Goal: Information Seeking & Learning: Learn about a topic

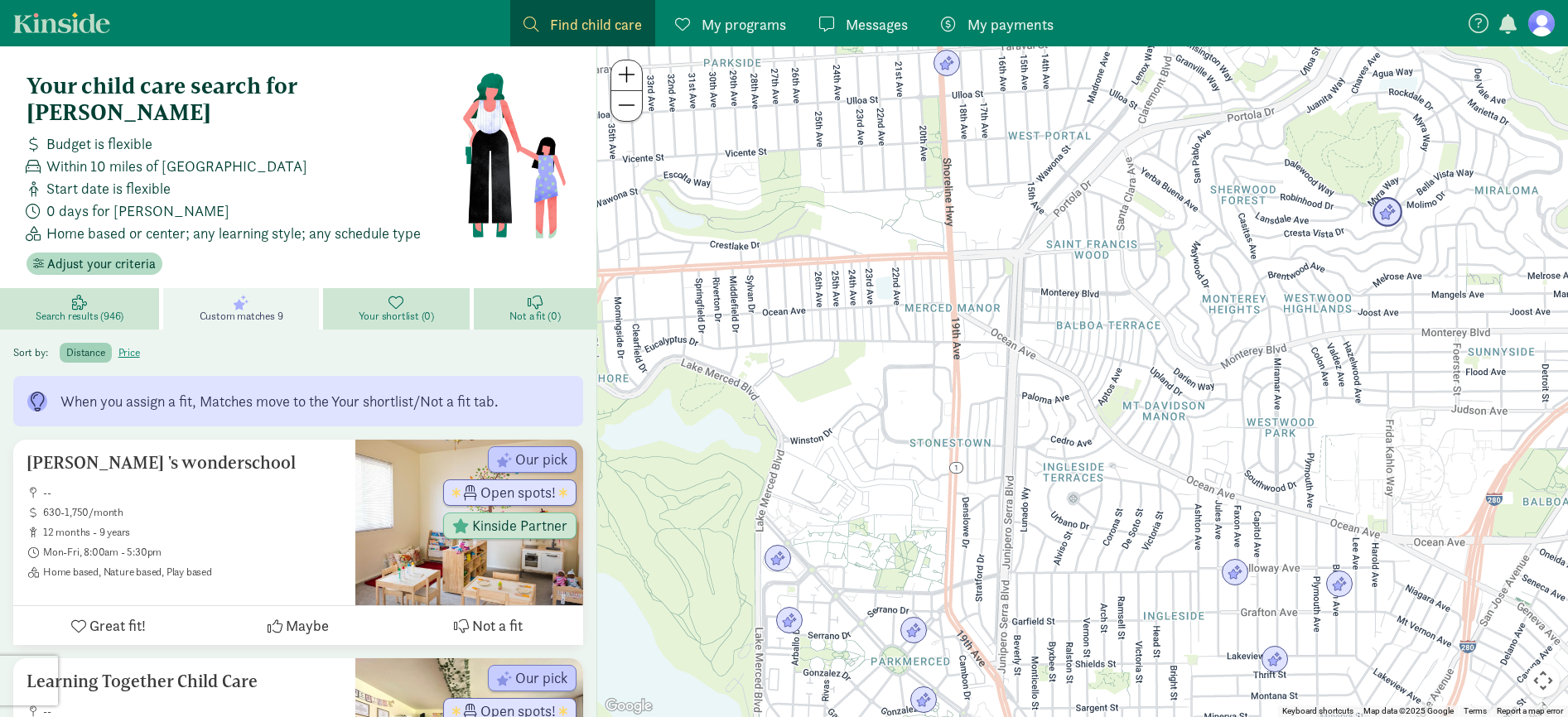
click at [1391, 213] on img "Click to see details" at bounding box center [1387, 212] width 31 height 31
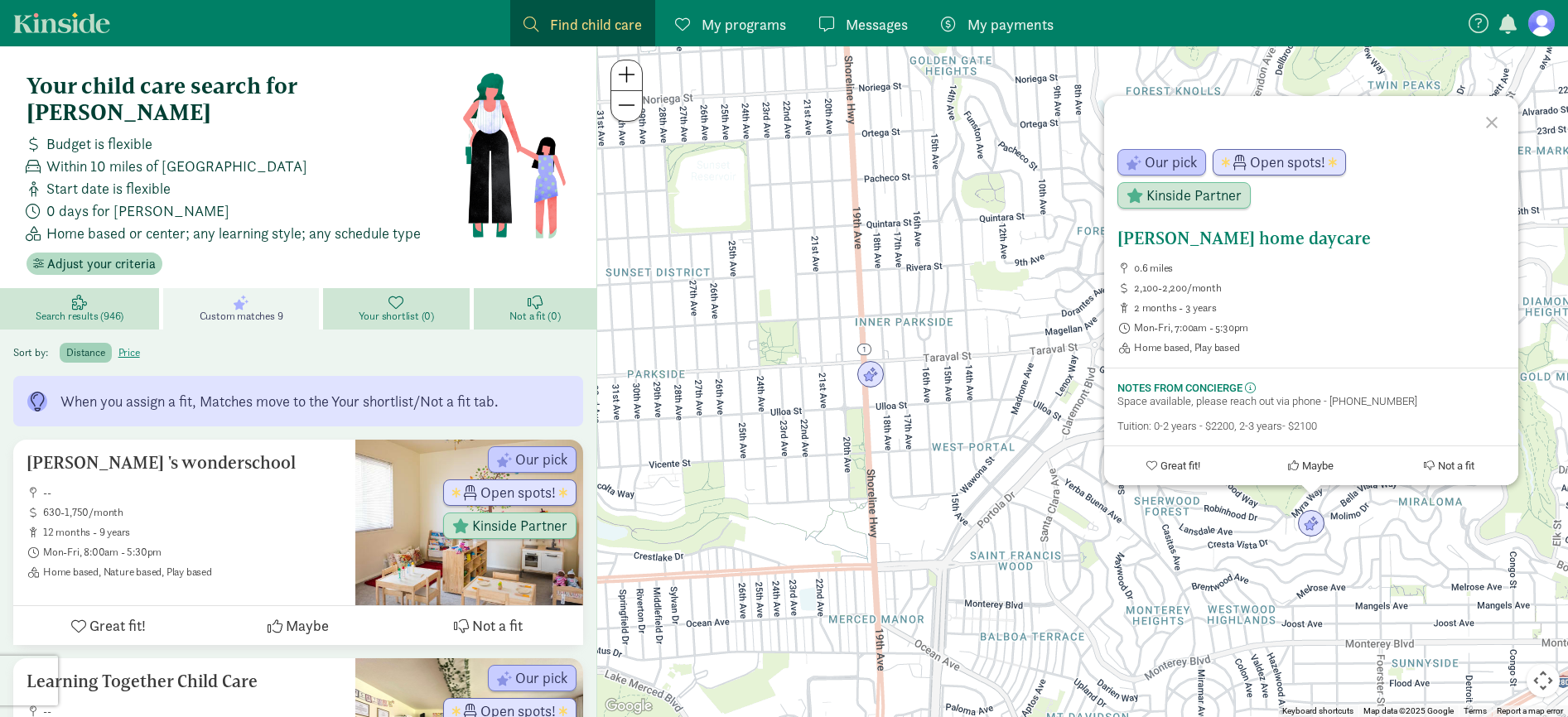
click at [1317, 467] on span "Maybe" at bounding box center [1317, 465] width 31 height 13
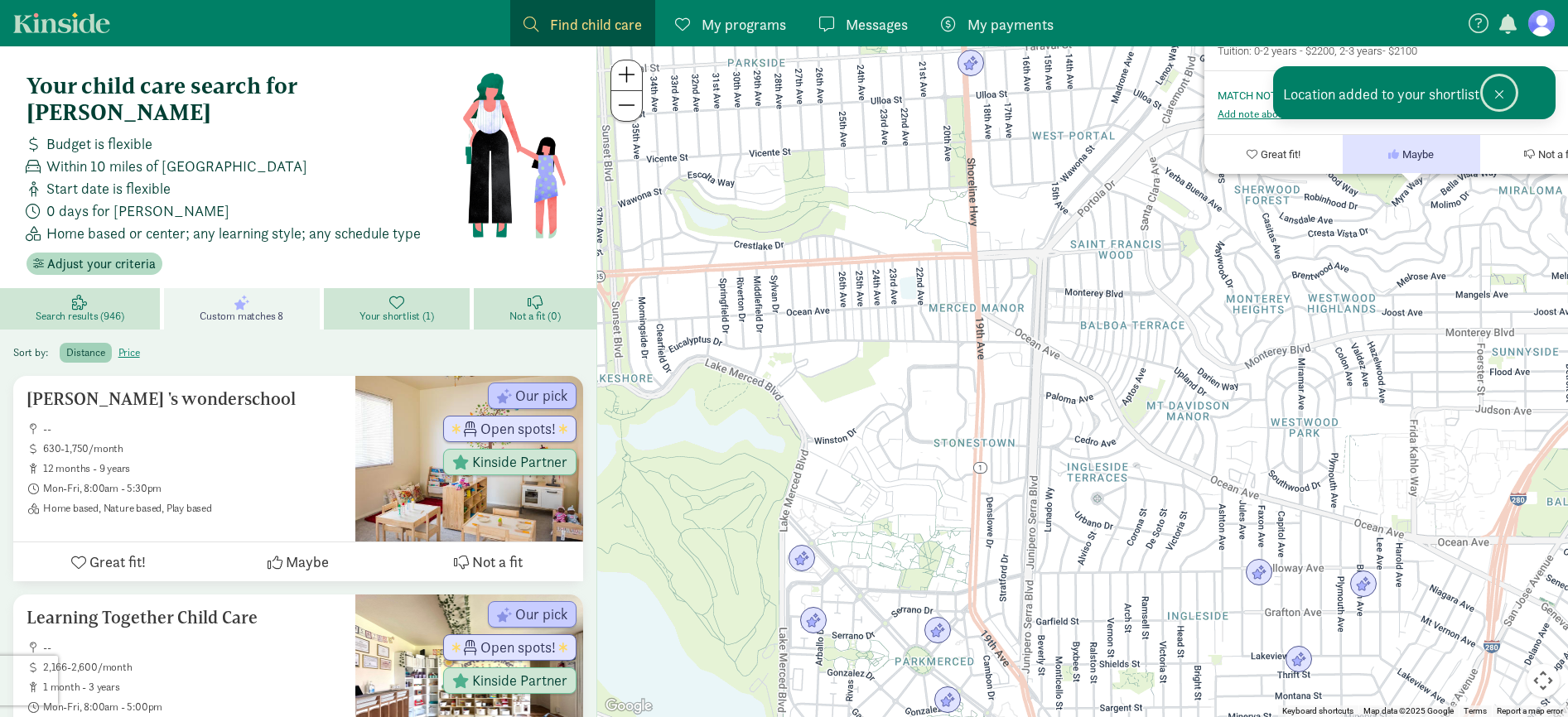
click at [1501, 94] on span at bounding box center [1499, 93] width 10 height 13
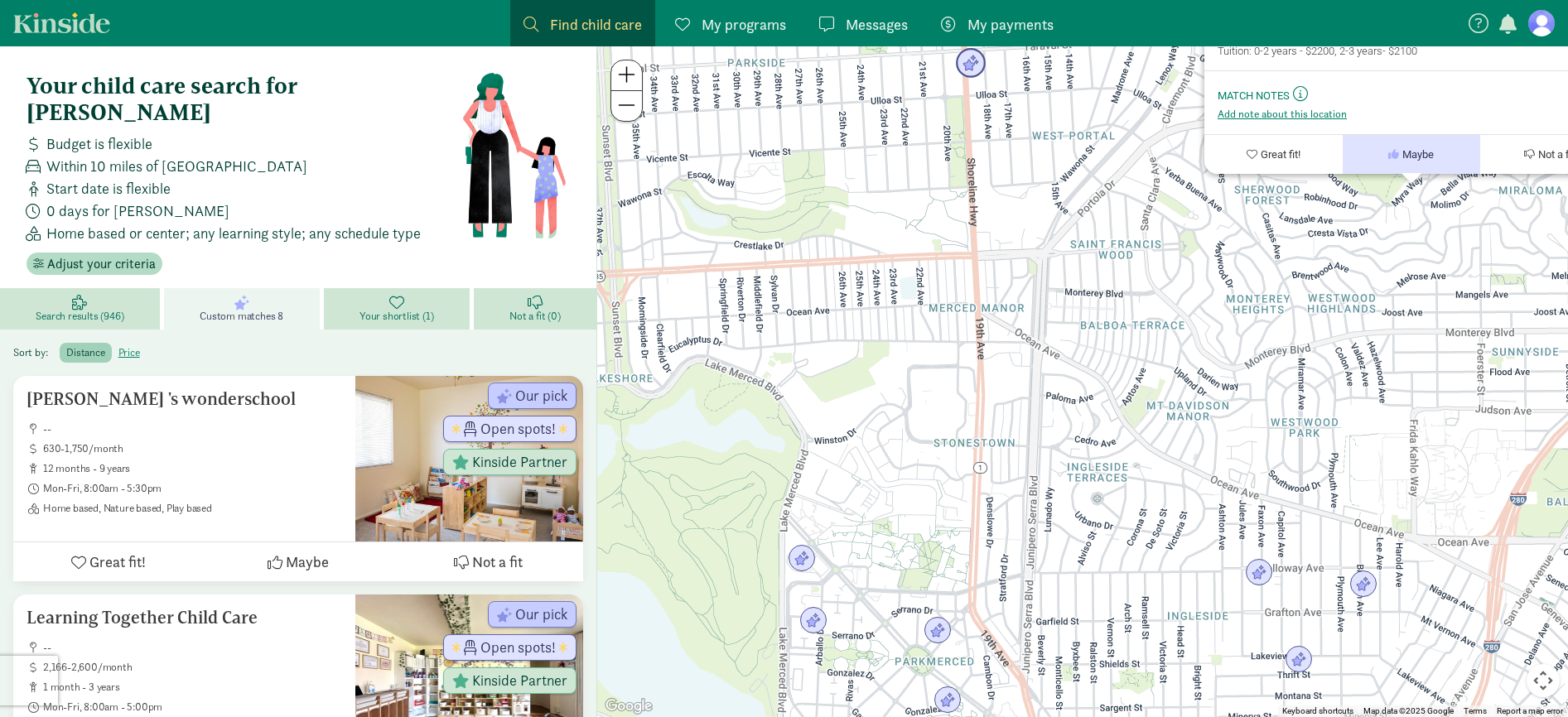
click at [972, 67] on img "Click to see details" at bounding box center [971, 64] width 31 height 31
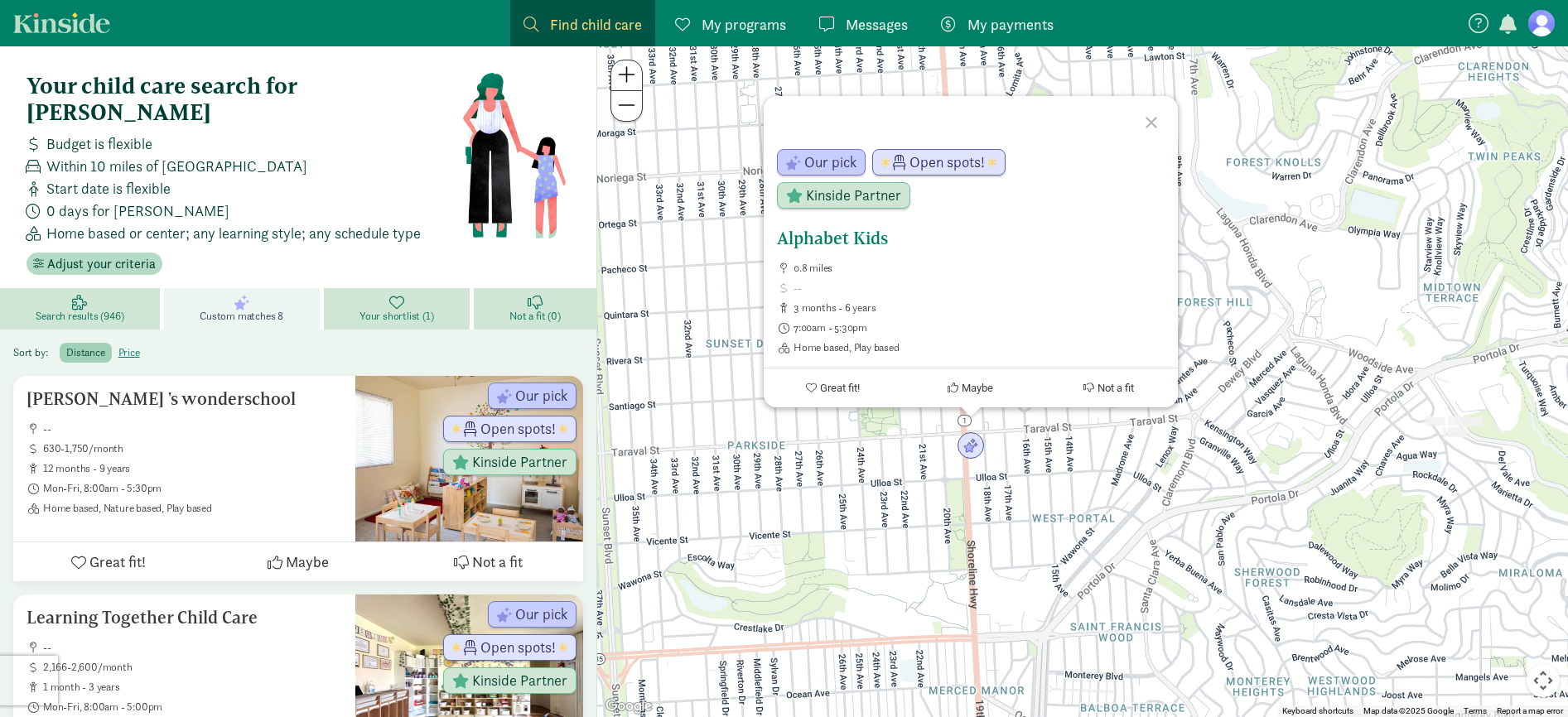
click at [976, 387] on span "Maybe" at bounding box center [977, 388] width 31 height 13
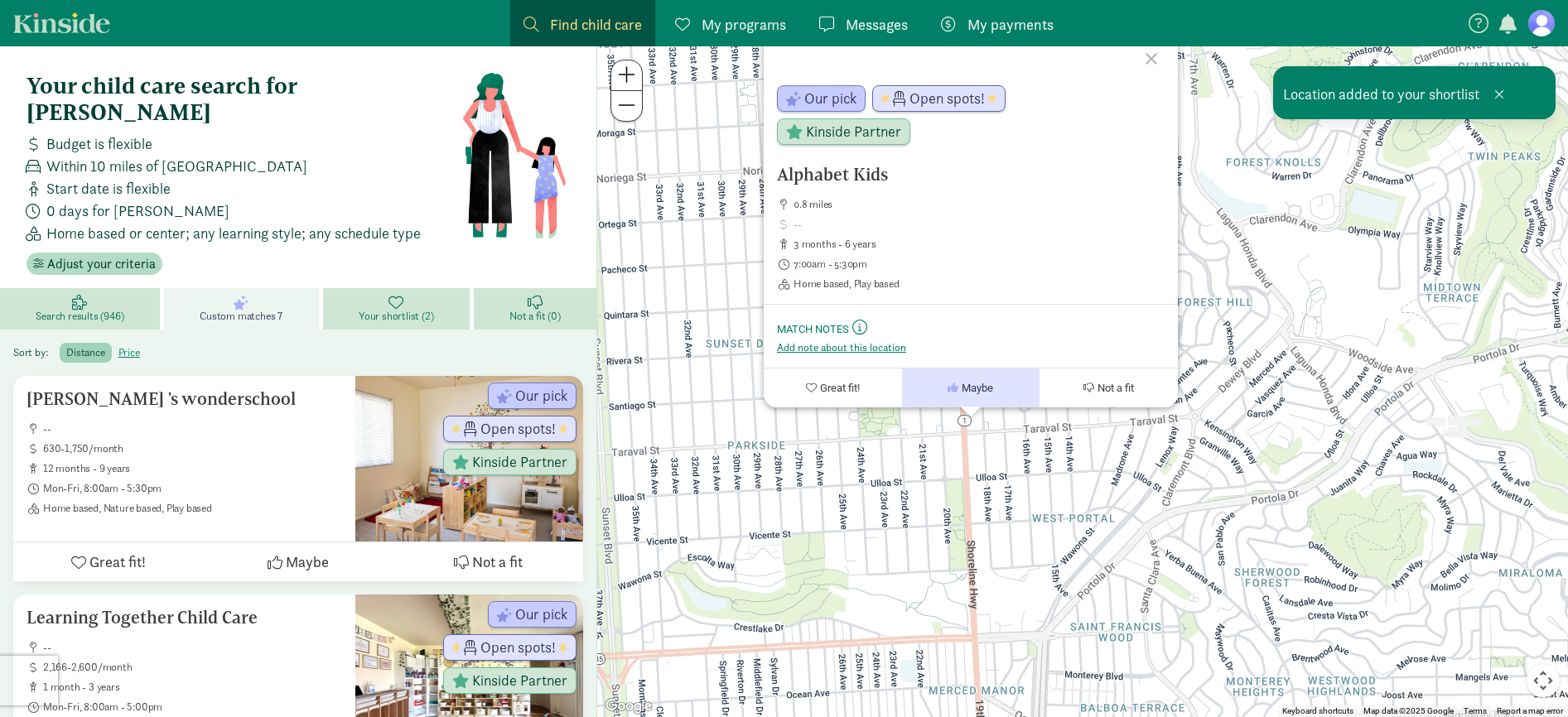
click at [1151, 57] on div at bounding box center [1153, 56] width 48 height 48
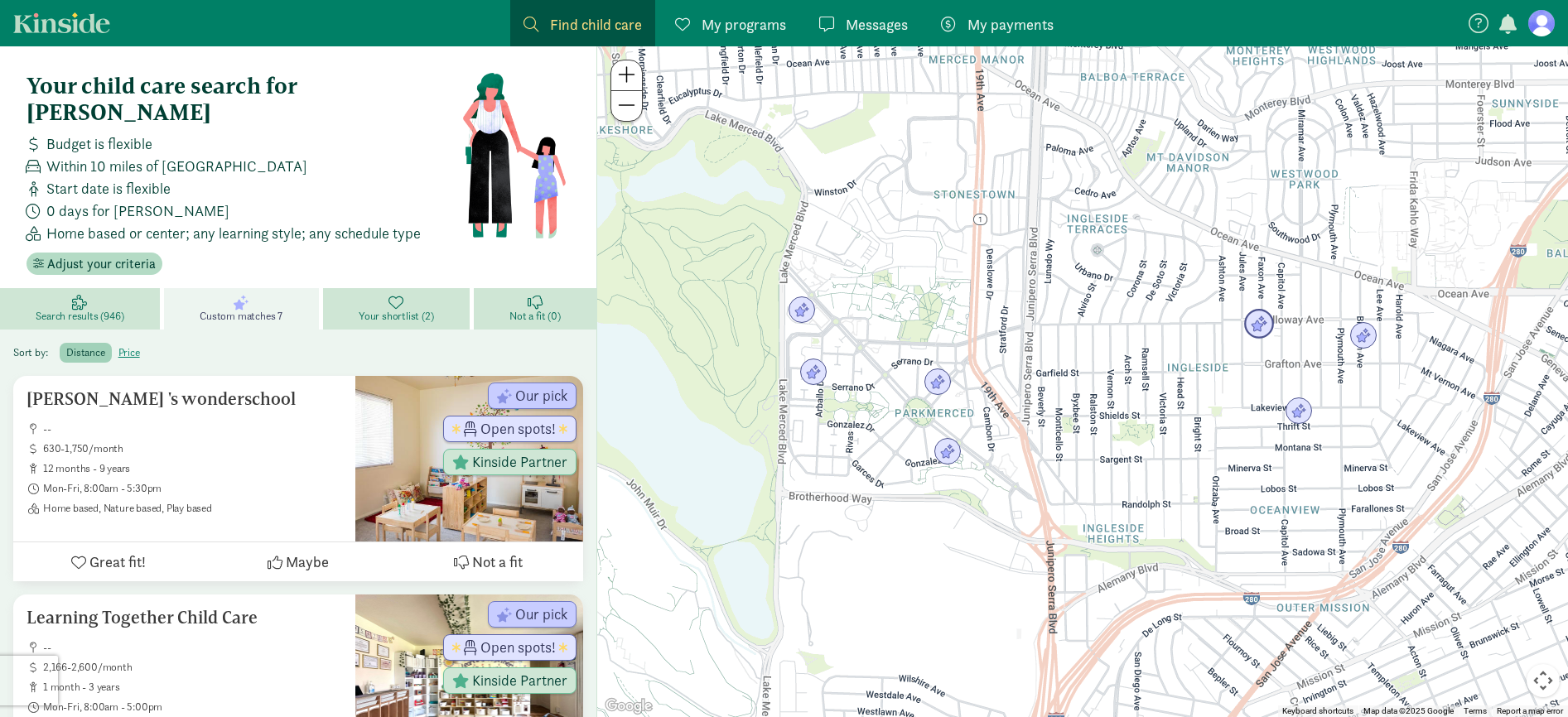
click at [1264, 322] on img "Click to see details" at bounding box center [1259, 325] width 31 height 31
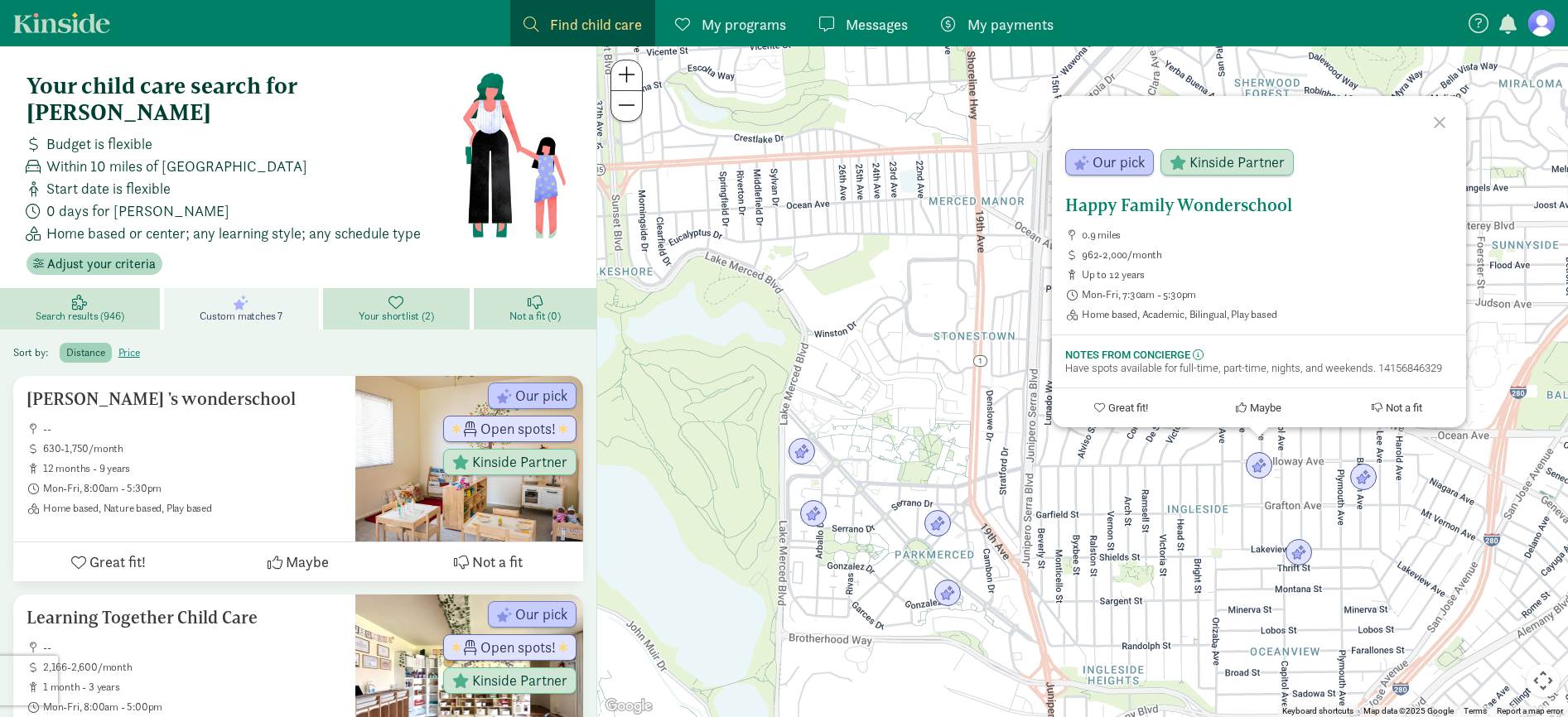
click at [1253, 409] on span "Maybe" at bounding box center [1265, 407] width 31 height 13
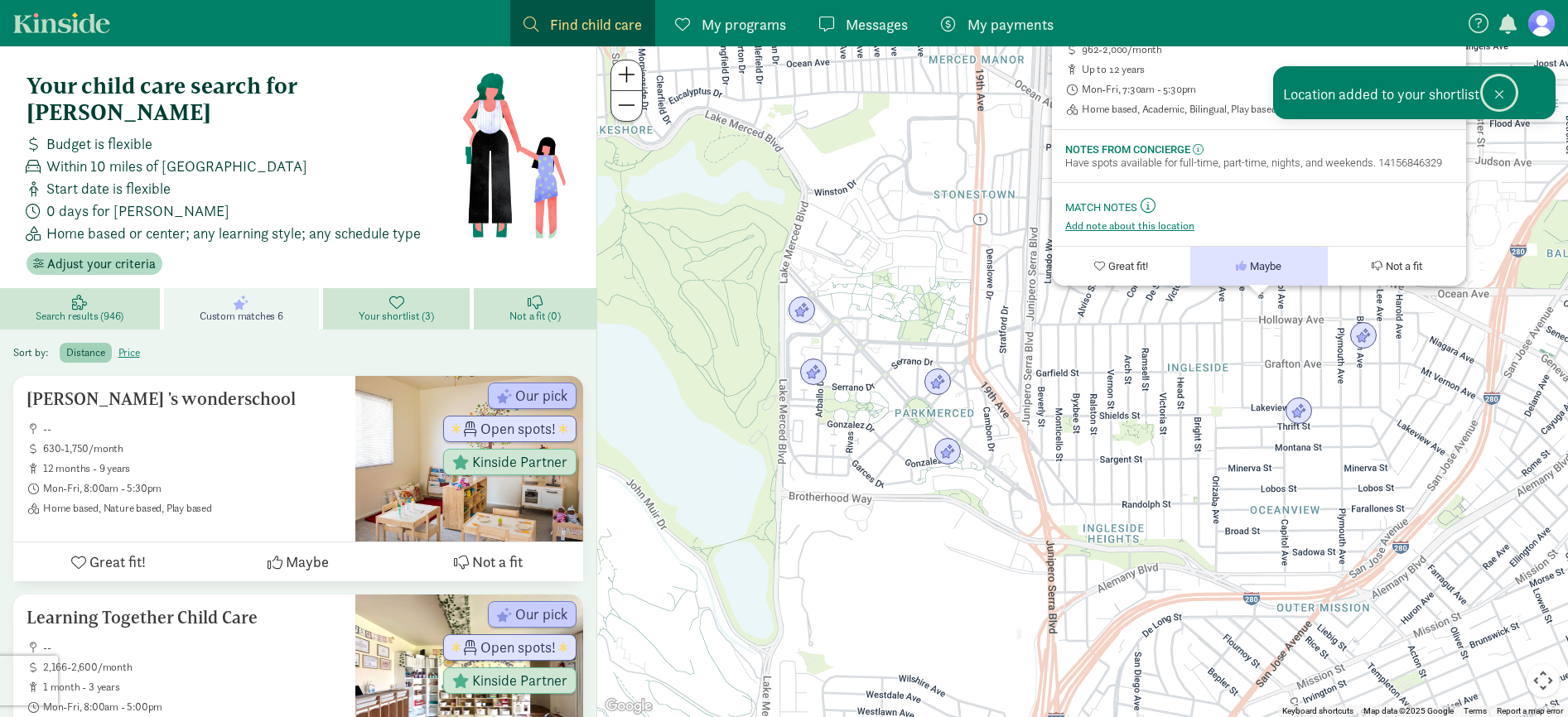
click at [1499, 93] on span at bounding box center [1499, 93] width 10 height 13
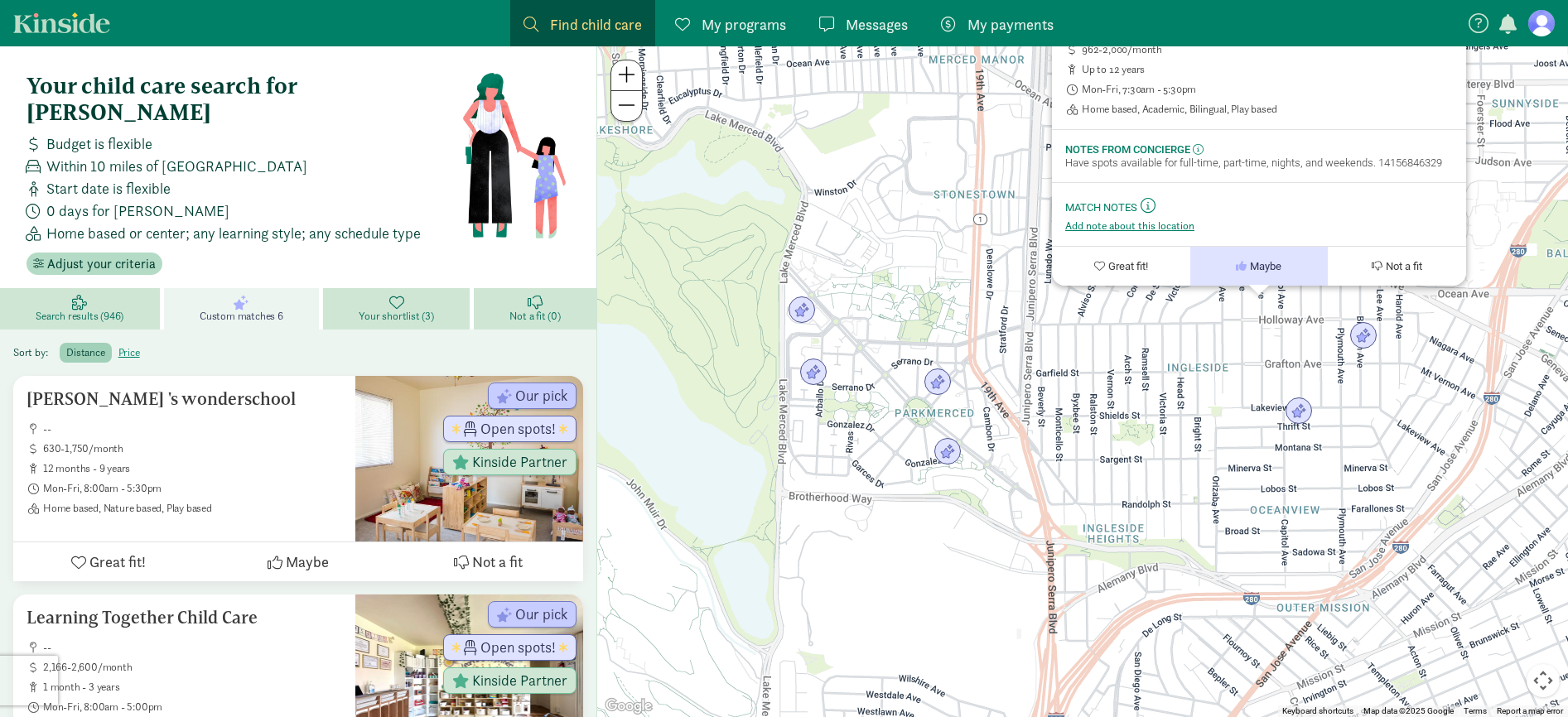
click at [1103, 364] on div "Happy Family Wonderschool 0.9 miles 962-2,000/month up to 12 years Mon-Fri, 7:3…" at bounding box center [1082, 382] width 971 height 671
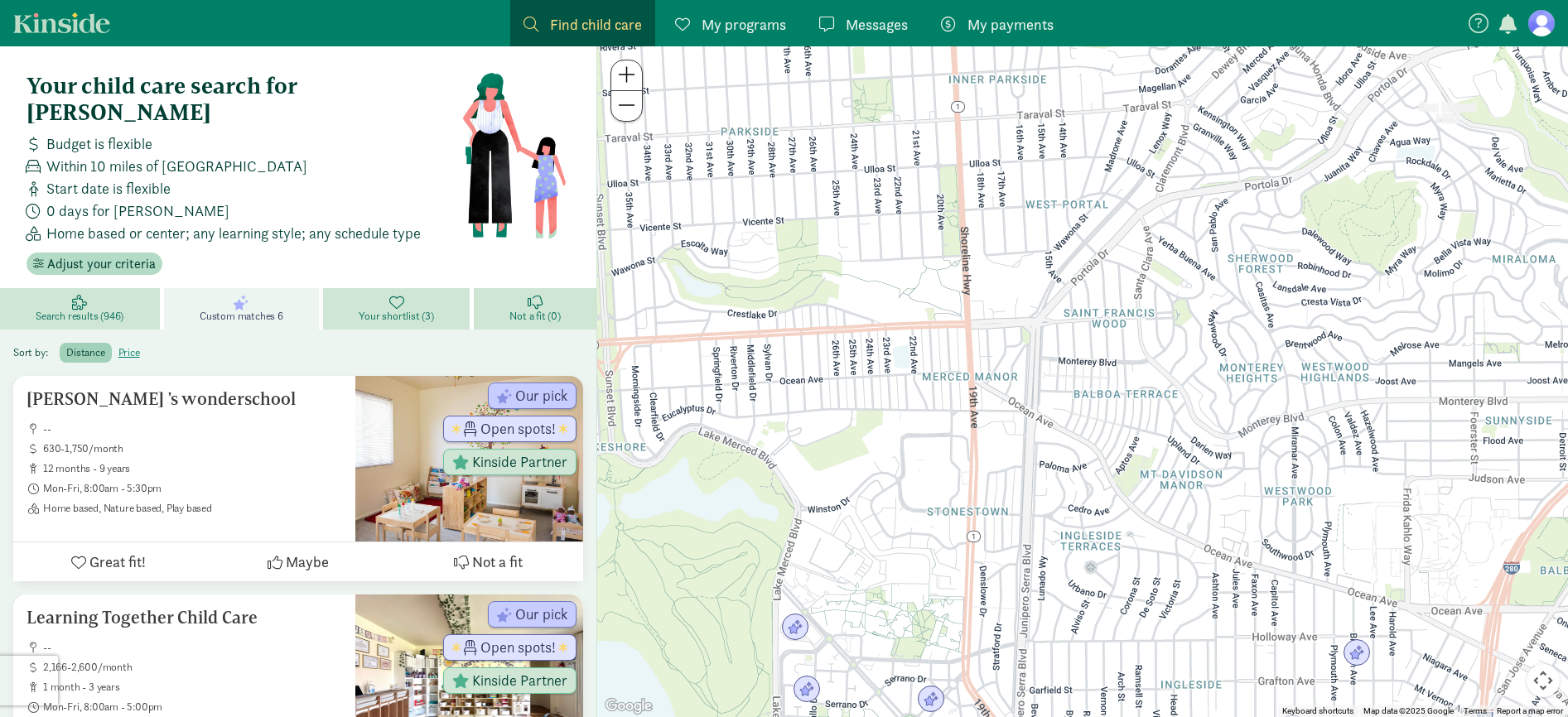
drag, startPoint x: 1174, startPoint y: 209, endPoint x: 1168, endPoint y: 542, distance: 333.1
click at [1168, 542] on div at bounding box center [1082, 382] width 971 height 671
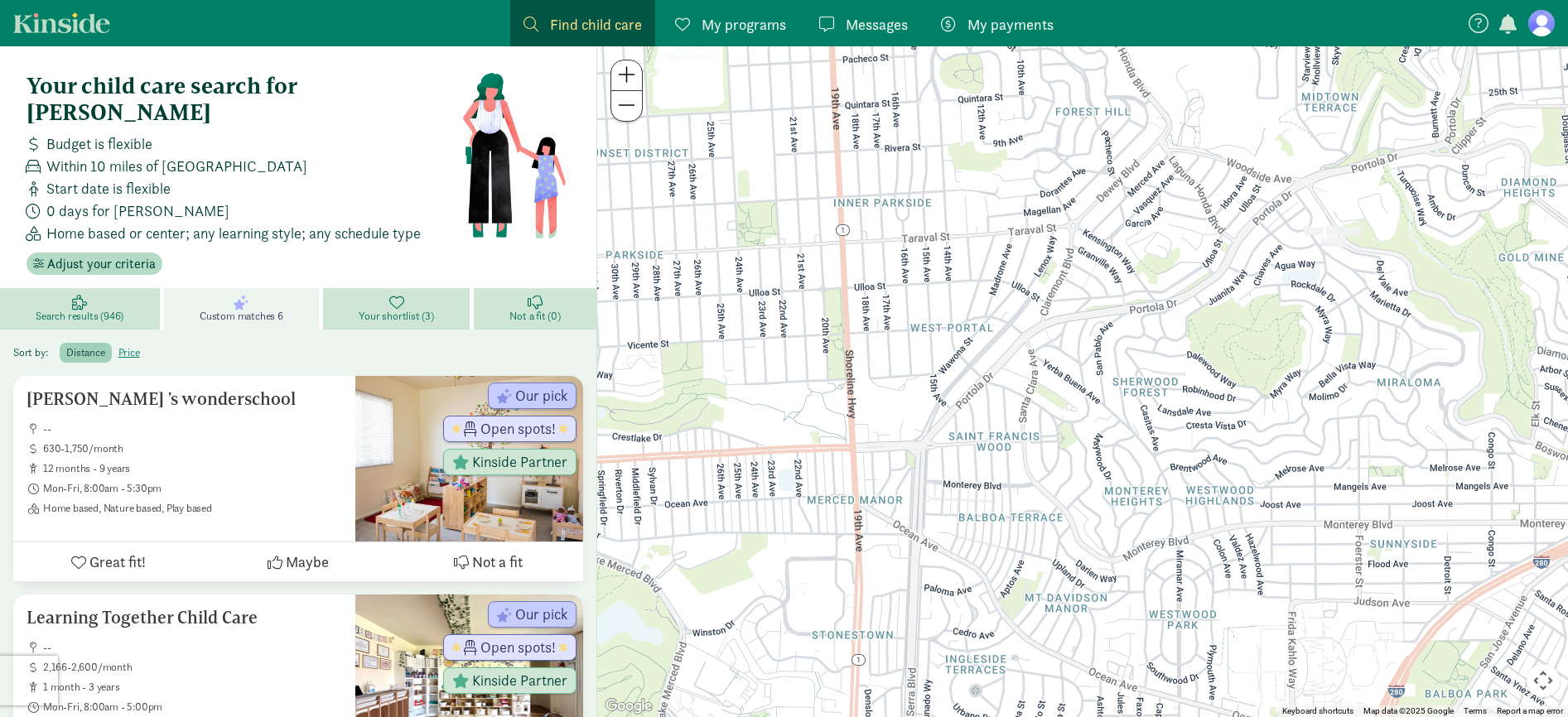
drag, startPoint x: 1281, startPoint y: 499, endPoint x: 1161, endPoint y: 607, distance: 161.4
click at [1161, 608] on div at bounding box center [1082, 382] width 971 height 671
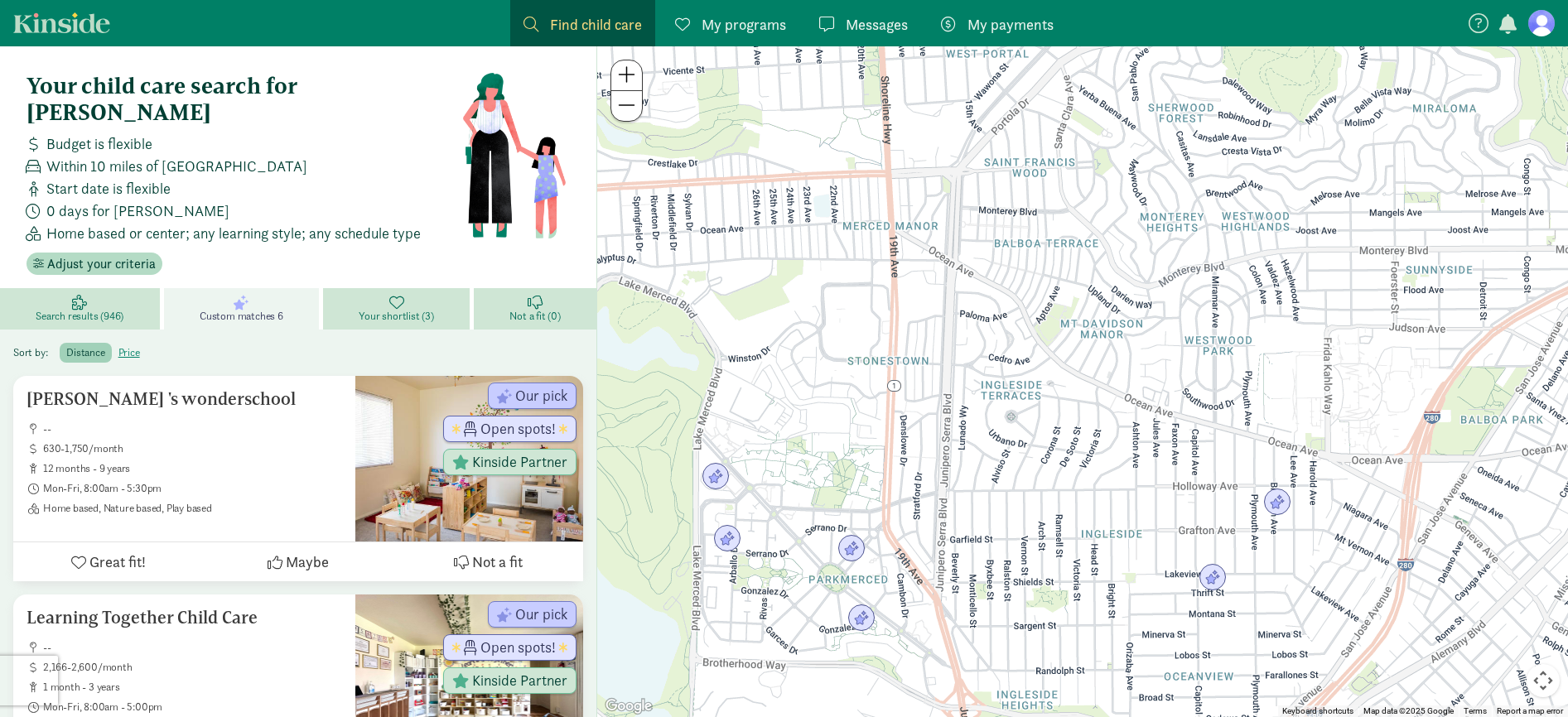
drag, startPoint x: 1191, startPoint y: 689, endPoint x: 1229, endPoint y: 410, distance: 281.6
click at [1229, 410] on div at bounding box center [1082, 382] width 971 height 671
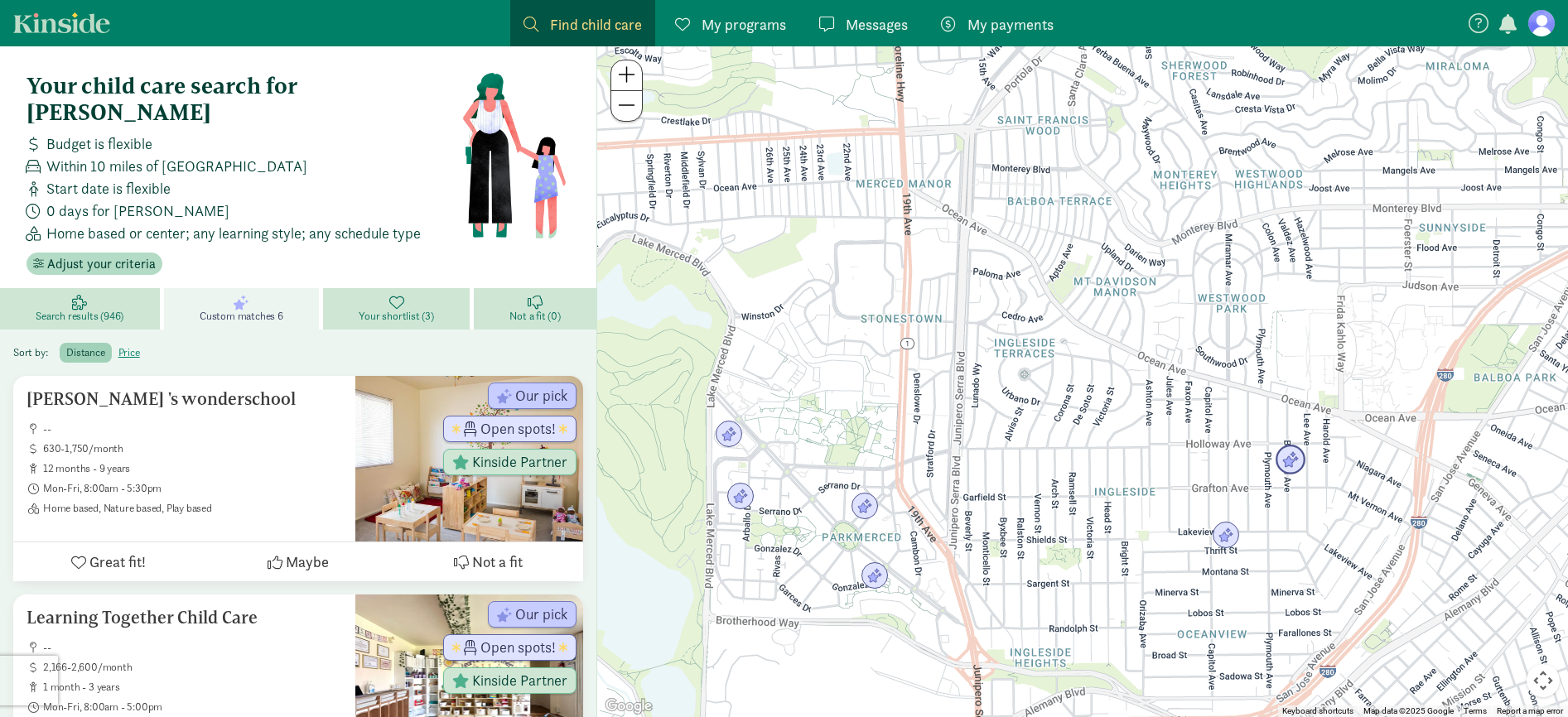
click at [1288, 468] on img "Click to see details" at bounding box center [1291, 460] width 31 height 31
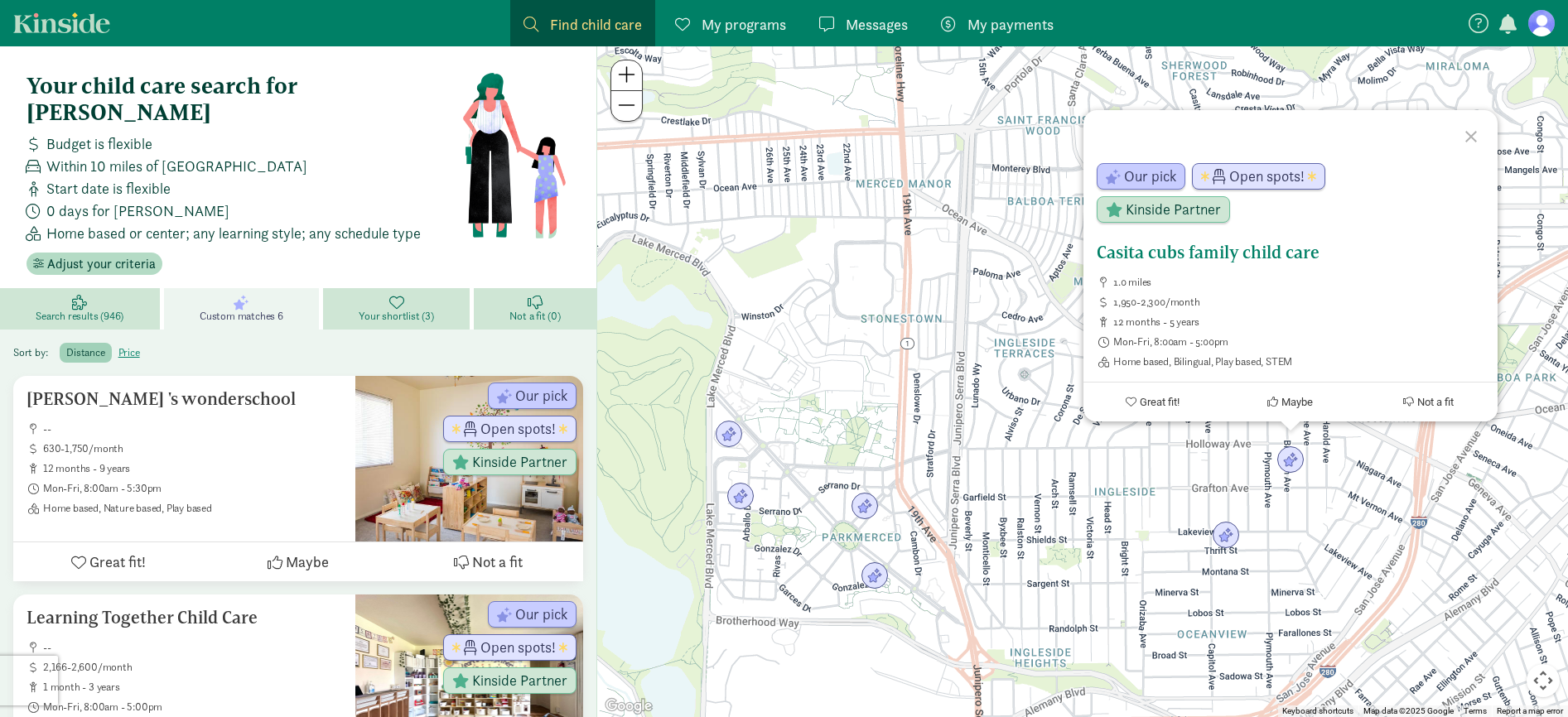
click at [1292, 395] on span "Maybe" at bounding box center [1297, 401] width 31 height 13
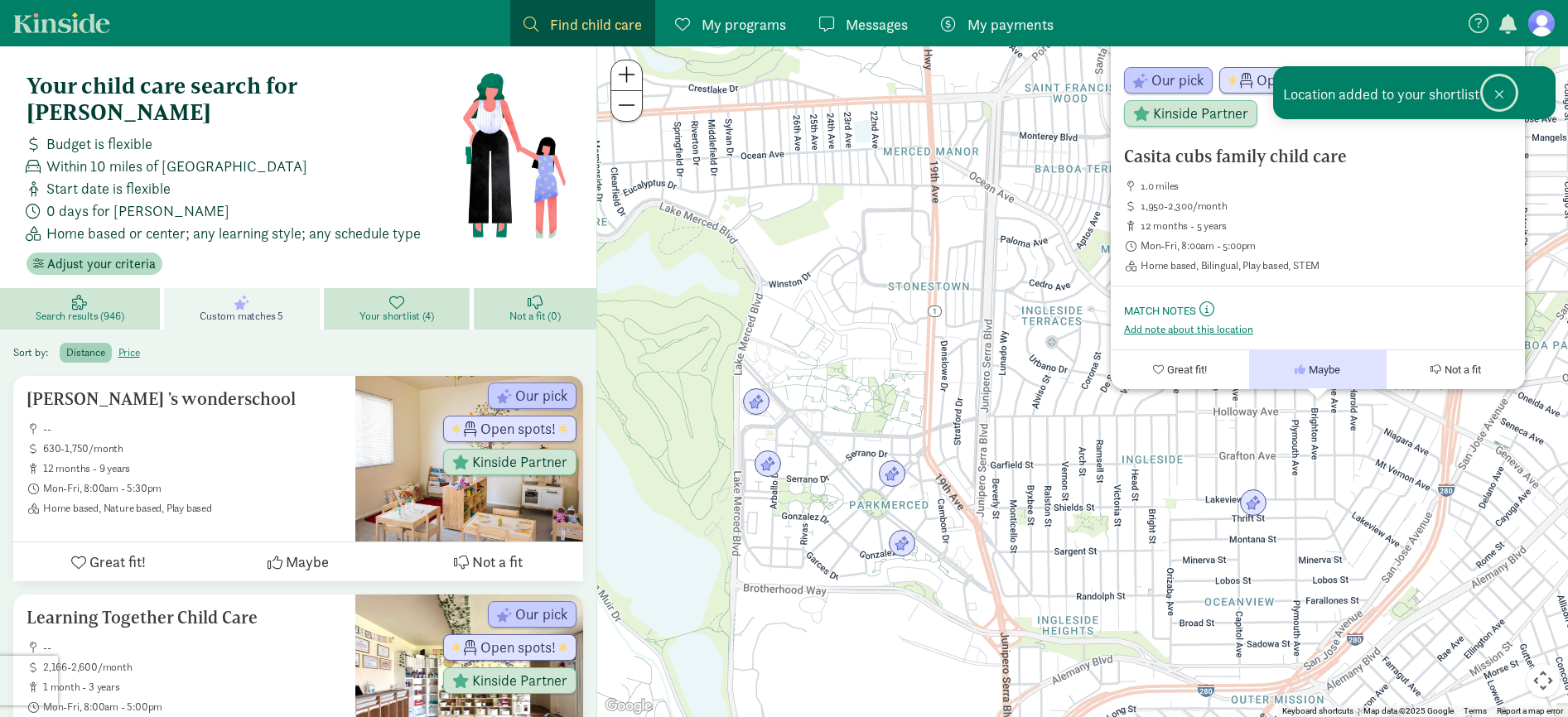
click at [1504, 95] on button at bounding box center [1499, 92] width 33 height 33
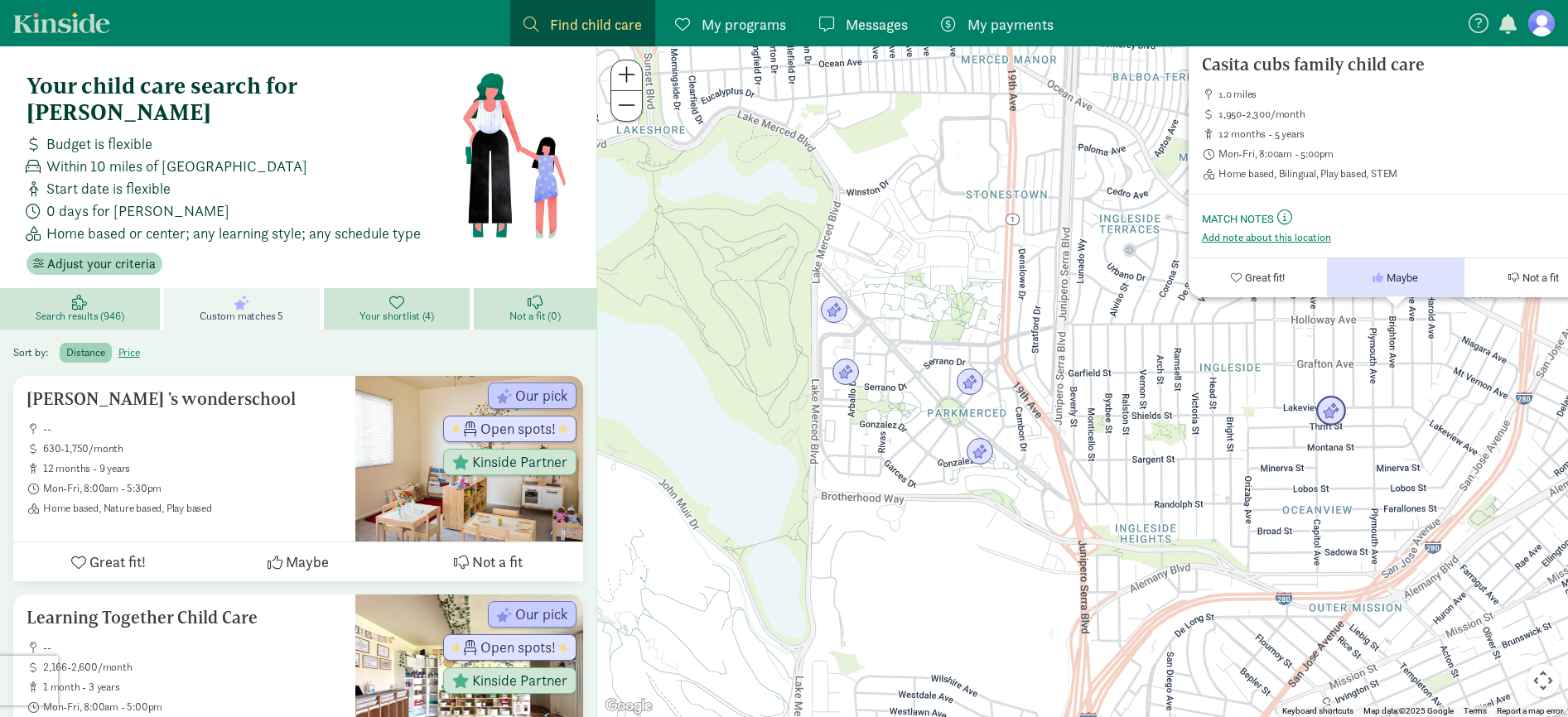
click at [1330, 416] on img "Click to see details" at bounding box center [1331, 411] width 31 height 31
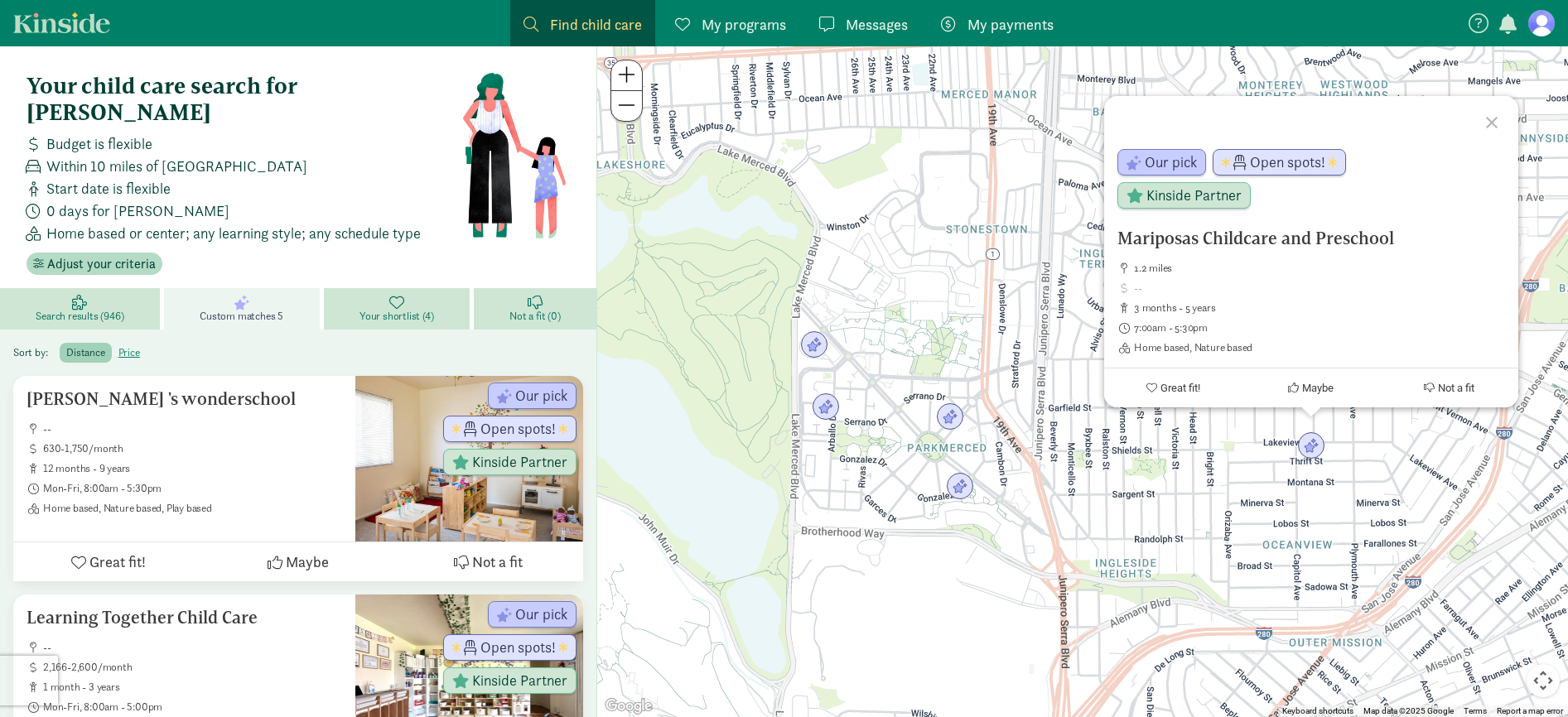
click at [1493, 123] on div at bounding box center [1493, 120] width 48 height 48
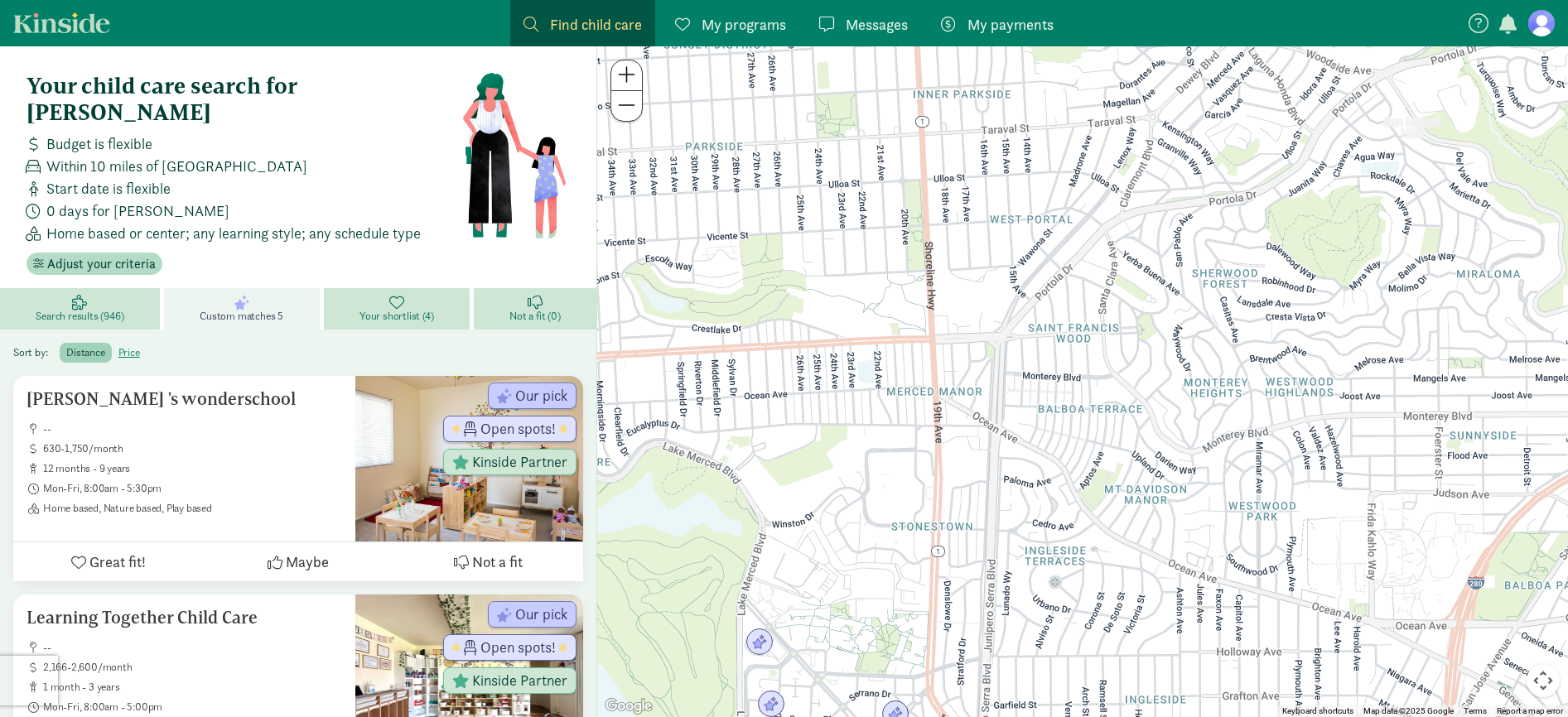
drag, startPoint x: 1297, startPoint y: 217, endPoint x: 1229, endPoint y: 523, distance: 313.5
click at [1230, 523] on div at bounding box center [1082, 382] width 971 height 671
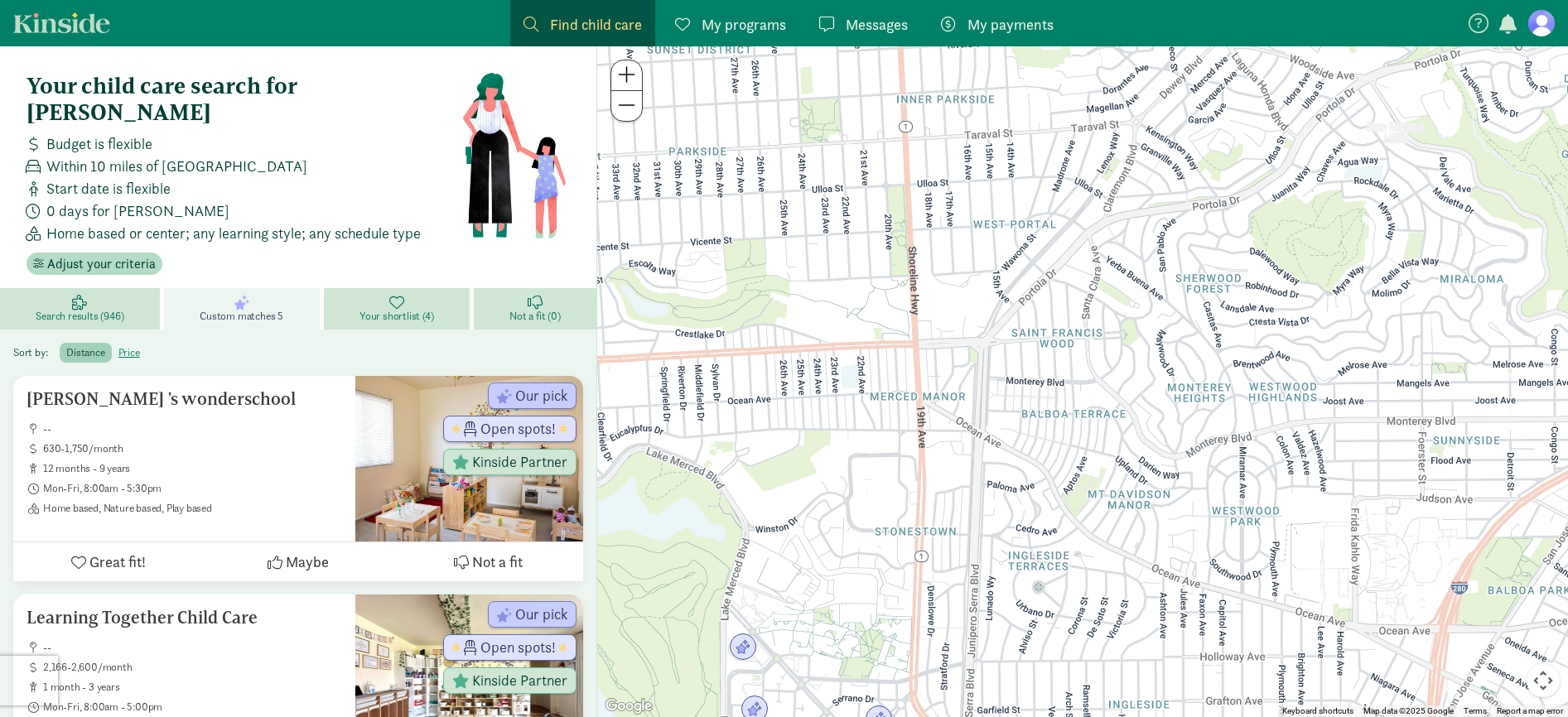
click at [629, 74] on span at bounding box center [627, 75] width 18 height 20
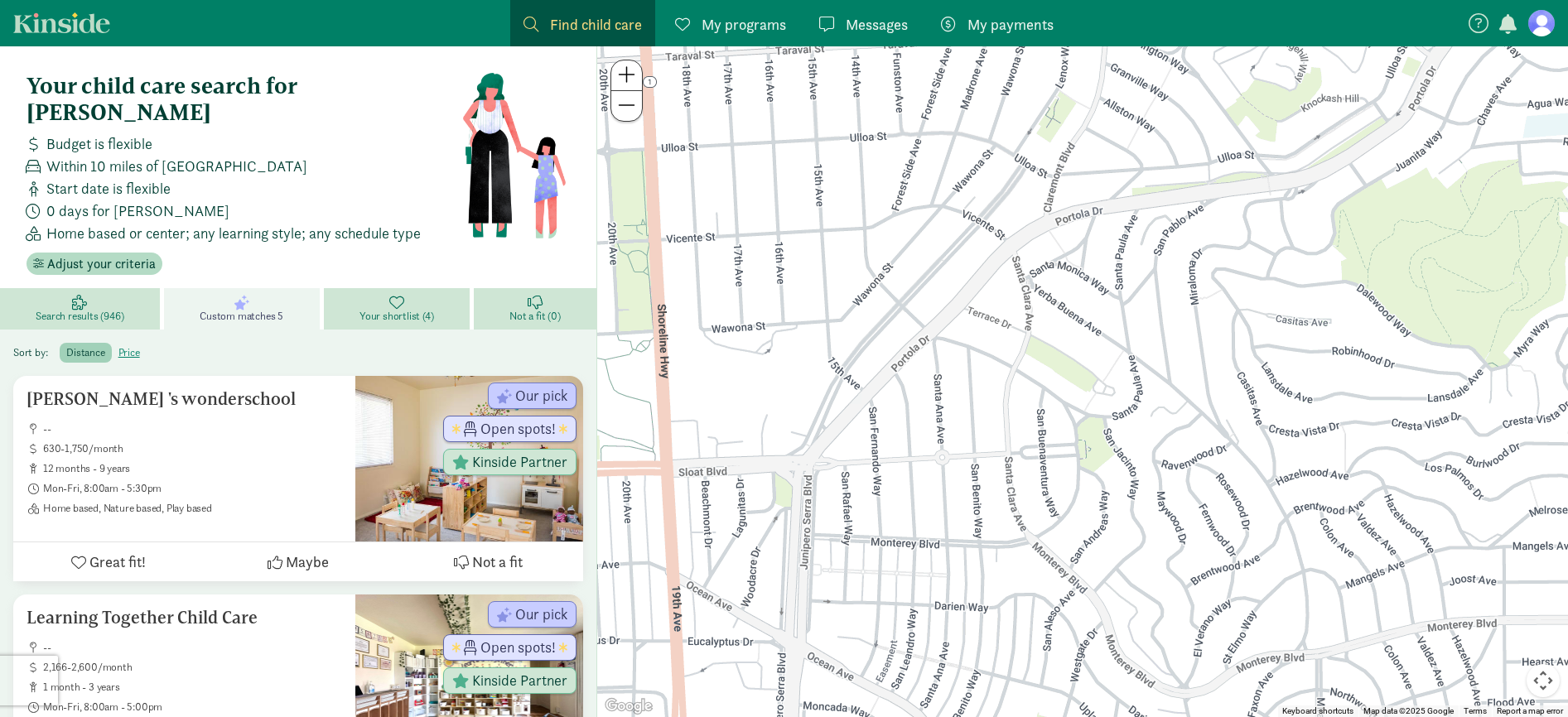
drag, startPoint x: 1337, startPoint y: 280, endPoint x: 1252, endPoint y: 445, distance: 185.6
click at [1252, 446] on div at bounding box center [1082, 382] width 971 height 671
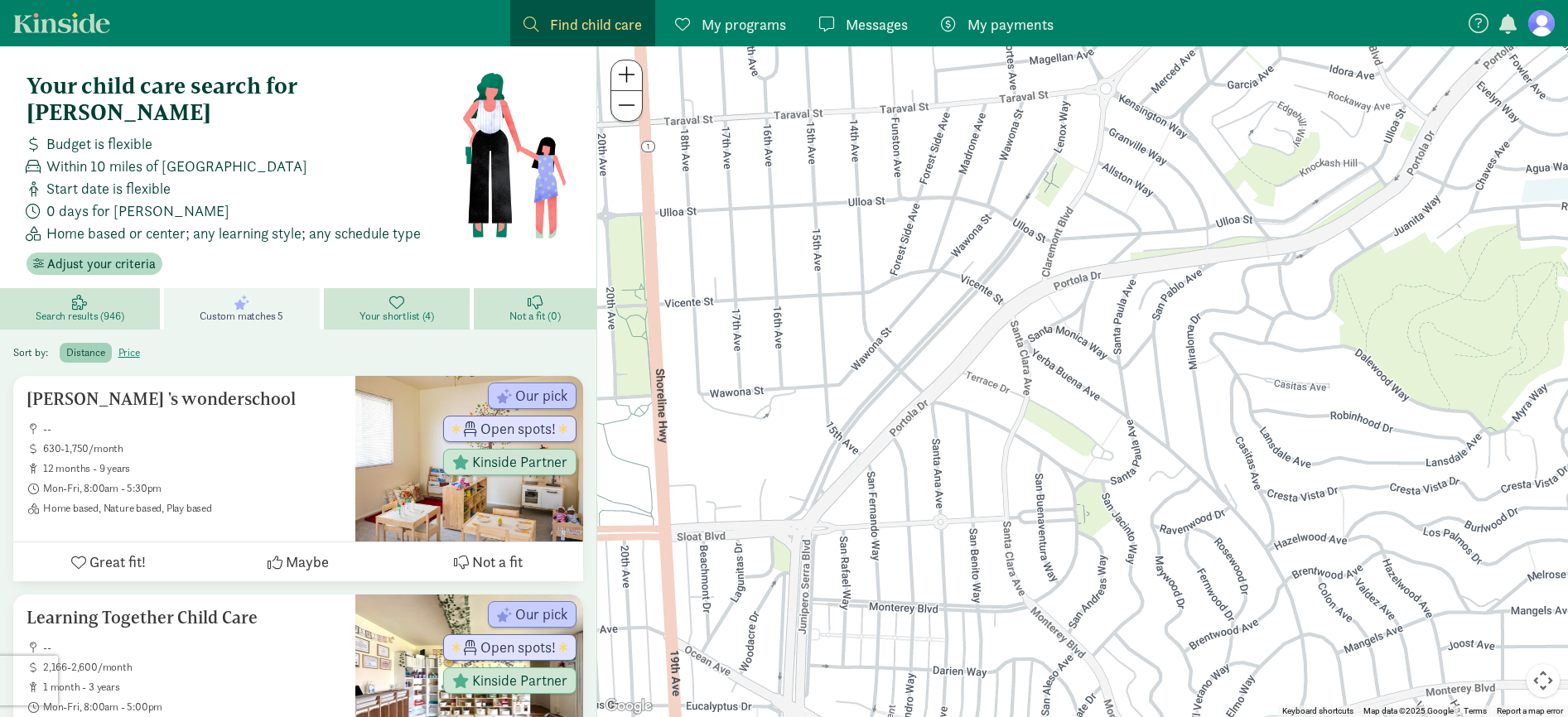
drag, startPoint x: 1250, startPoint y: 324, endPoint x: 1250, endPoint y: 522, distance: 198.0
click at [1250, 522] on div at bounding box center [1082, 382] width 971 height 671
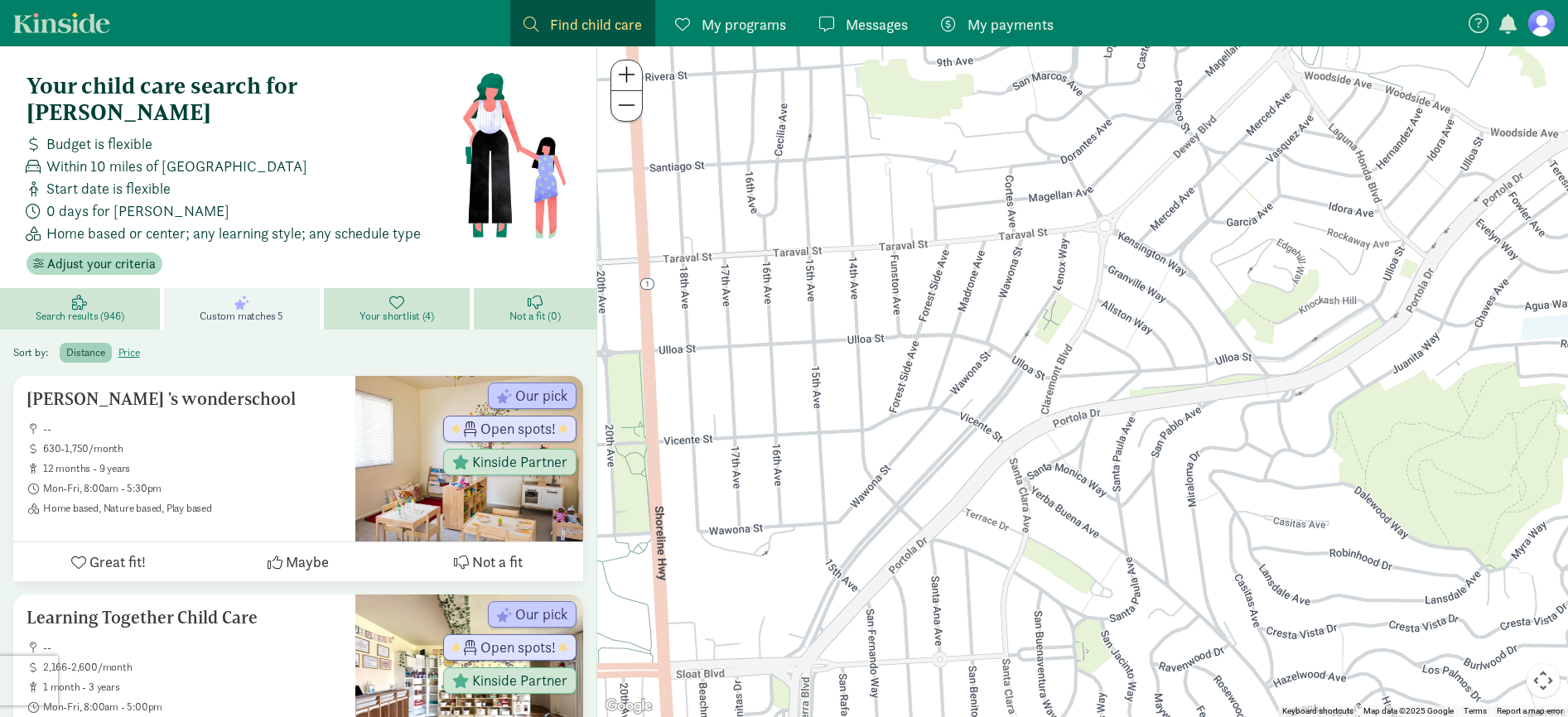
click at [632, 114] on span at bounding box center [627, 105] width 18 height 20
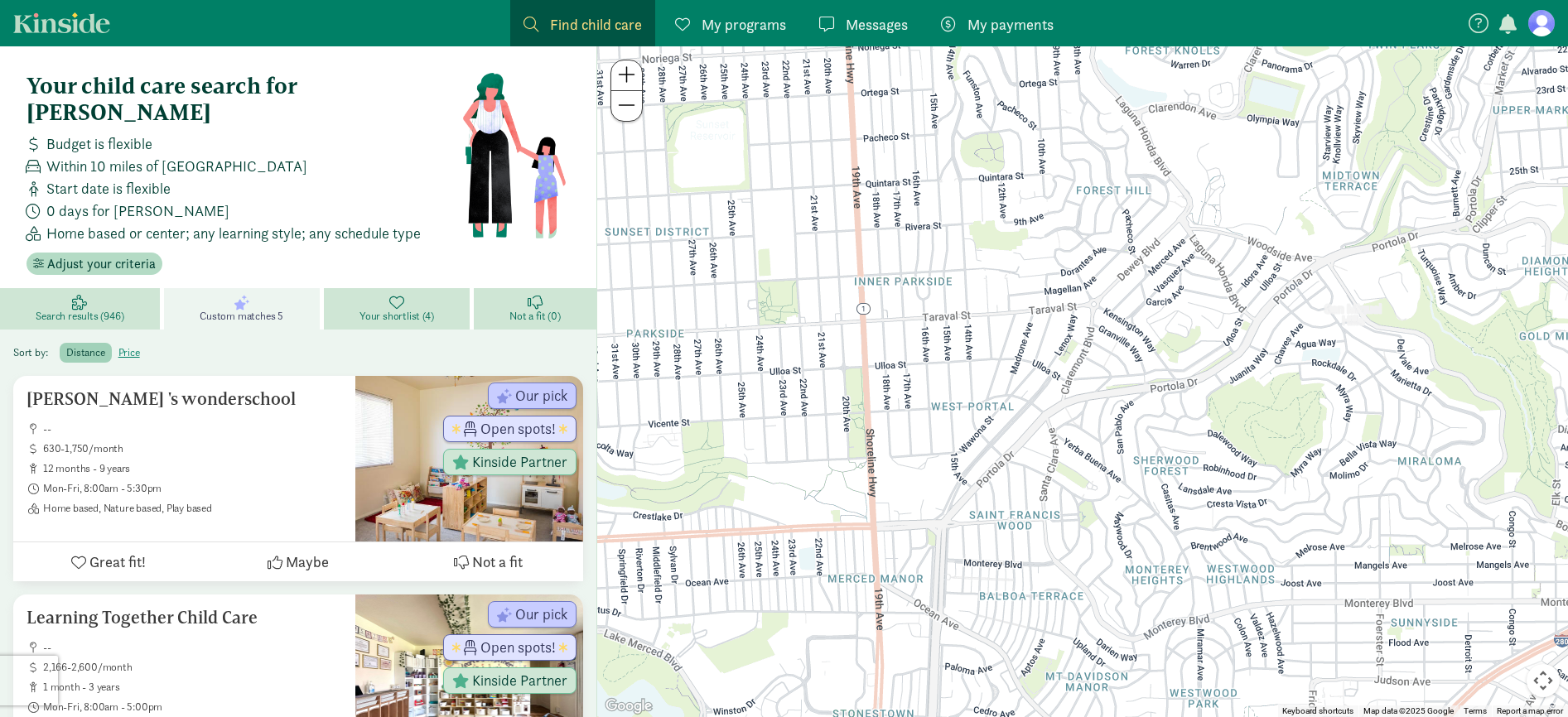
click at [624, 109] on span at bounding box center [627, 105] width 18 height 20
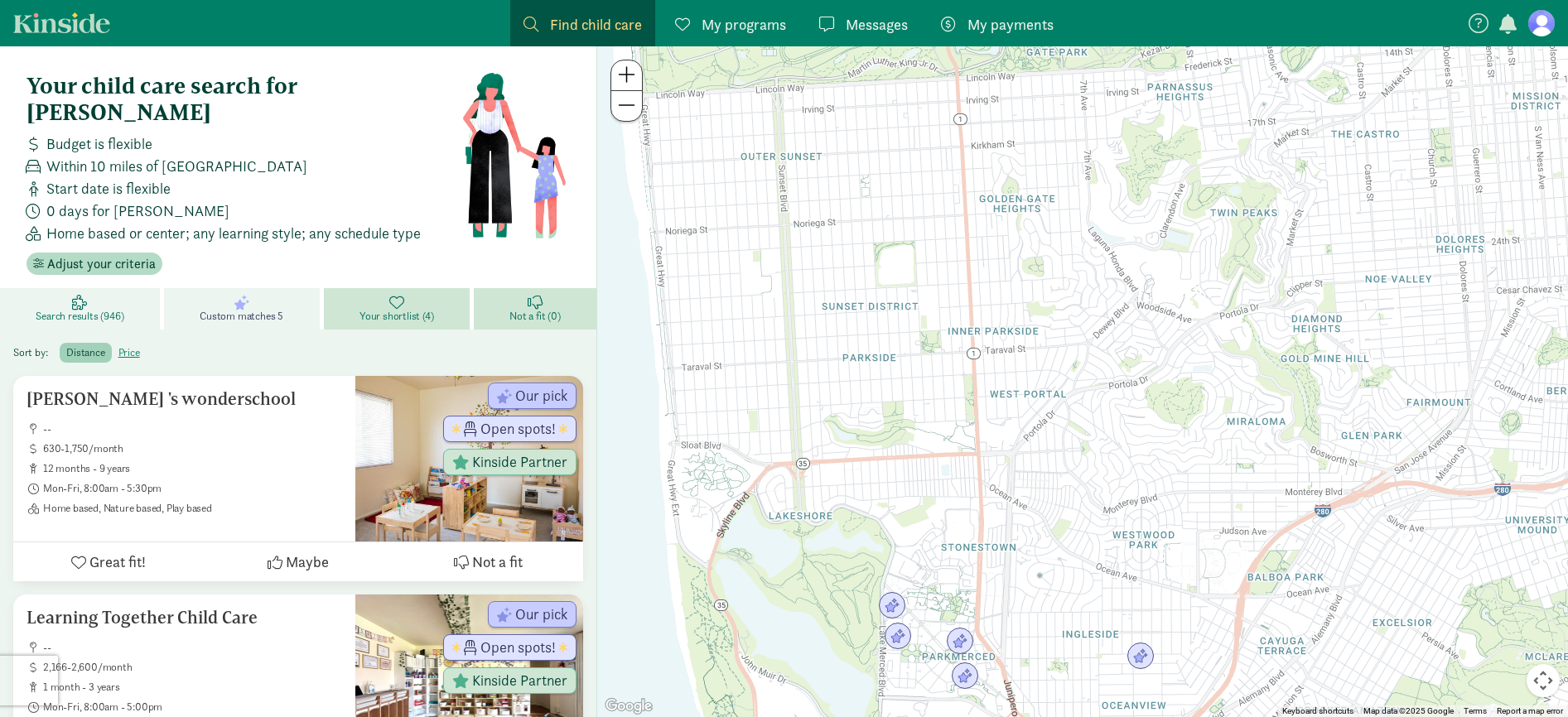
click at [107, 310] on span "Search results (946)" at bounding box center [79, 316] width 88 height 13
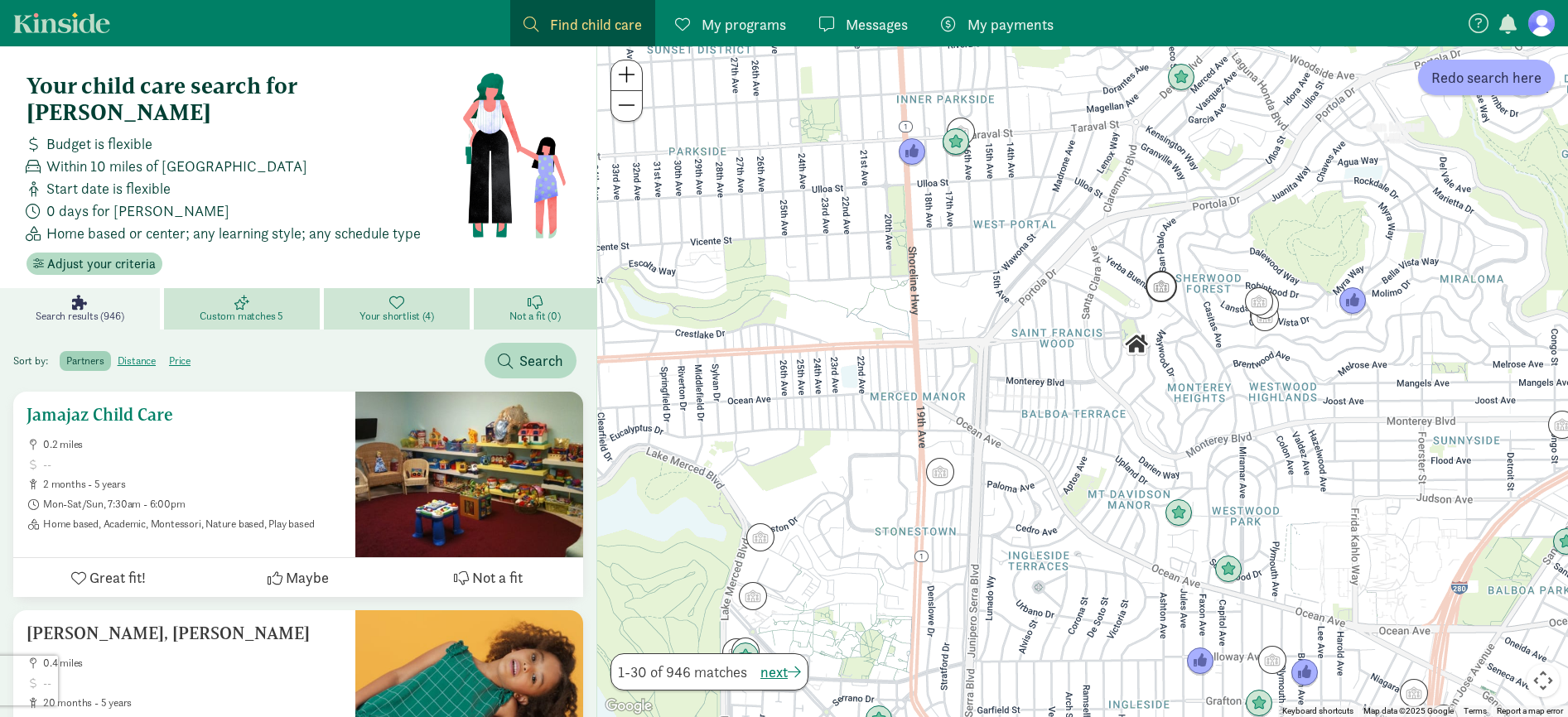
click at [205, 438] on ul "0.2 miles 2 months - 5 years Mon-Sat/Sun, 7:30am - 6:00pm Home based, Academic,…" at bounding box center [184, 484] width 316 height 92
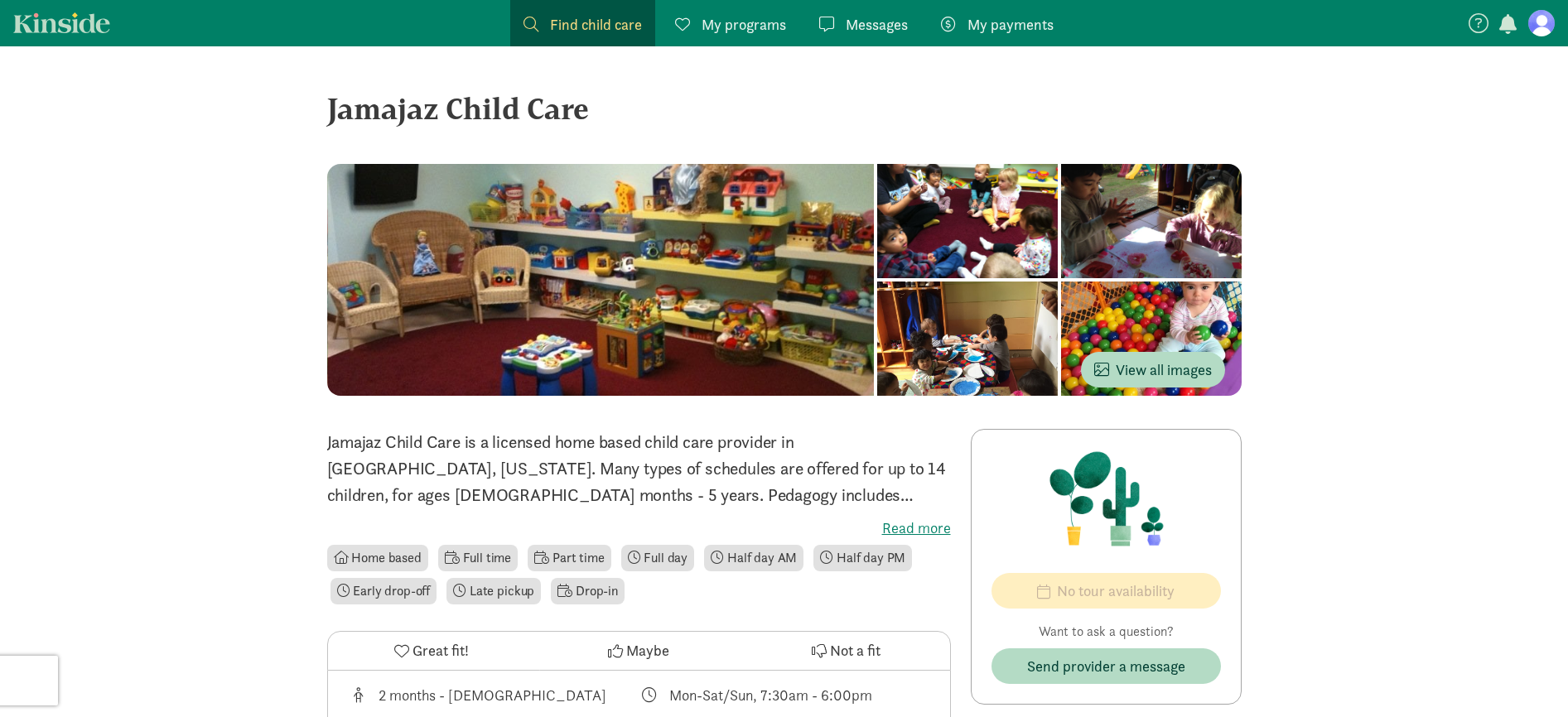
click at [937, 527] on label "Read more" at bounding box center [639, 528] width 624 height 20
click at [0, 0] on input "Read more" at bounding box center [0, 0] width 0 height 0
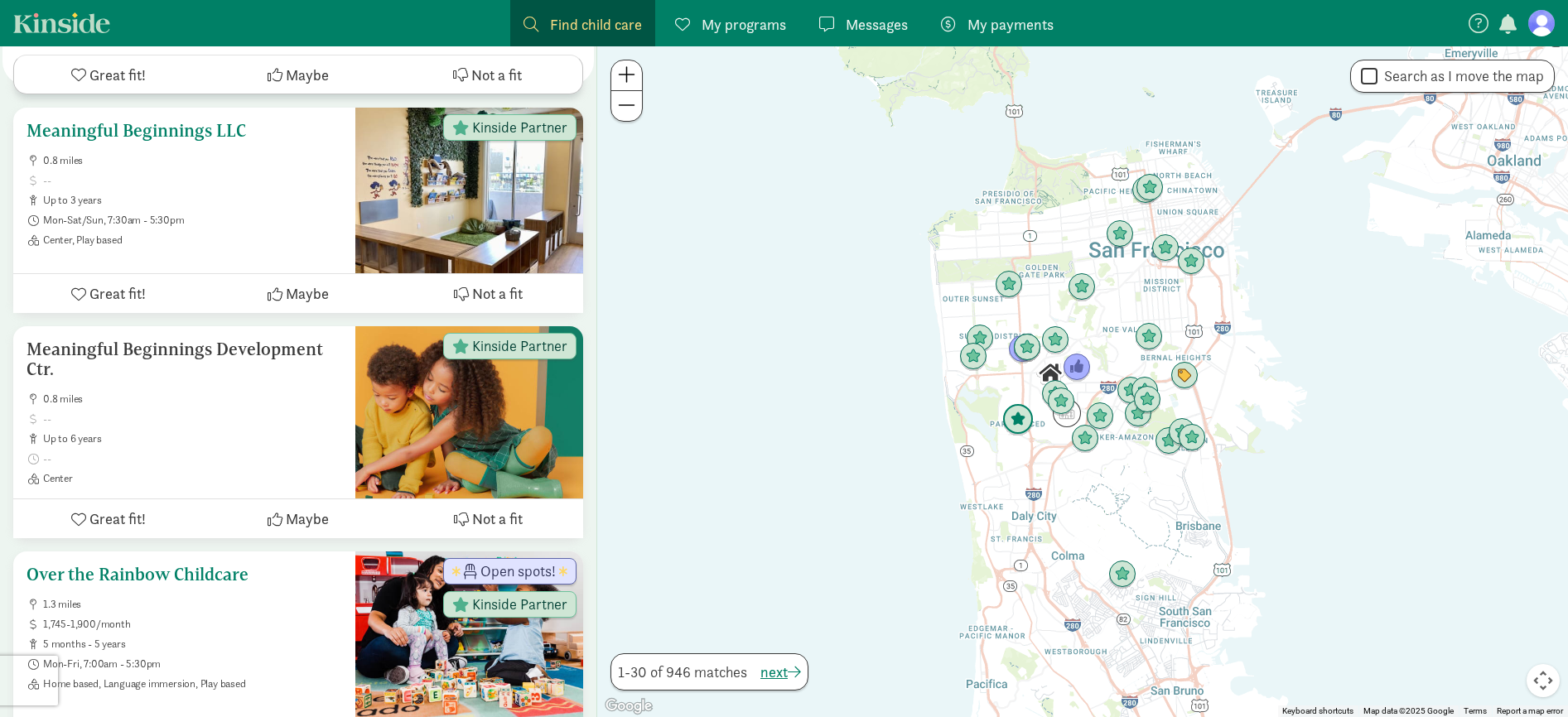
scroll to position [575, 0]
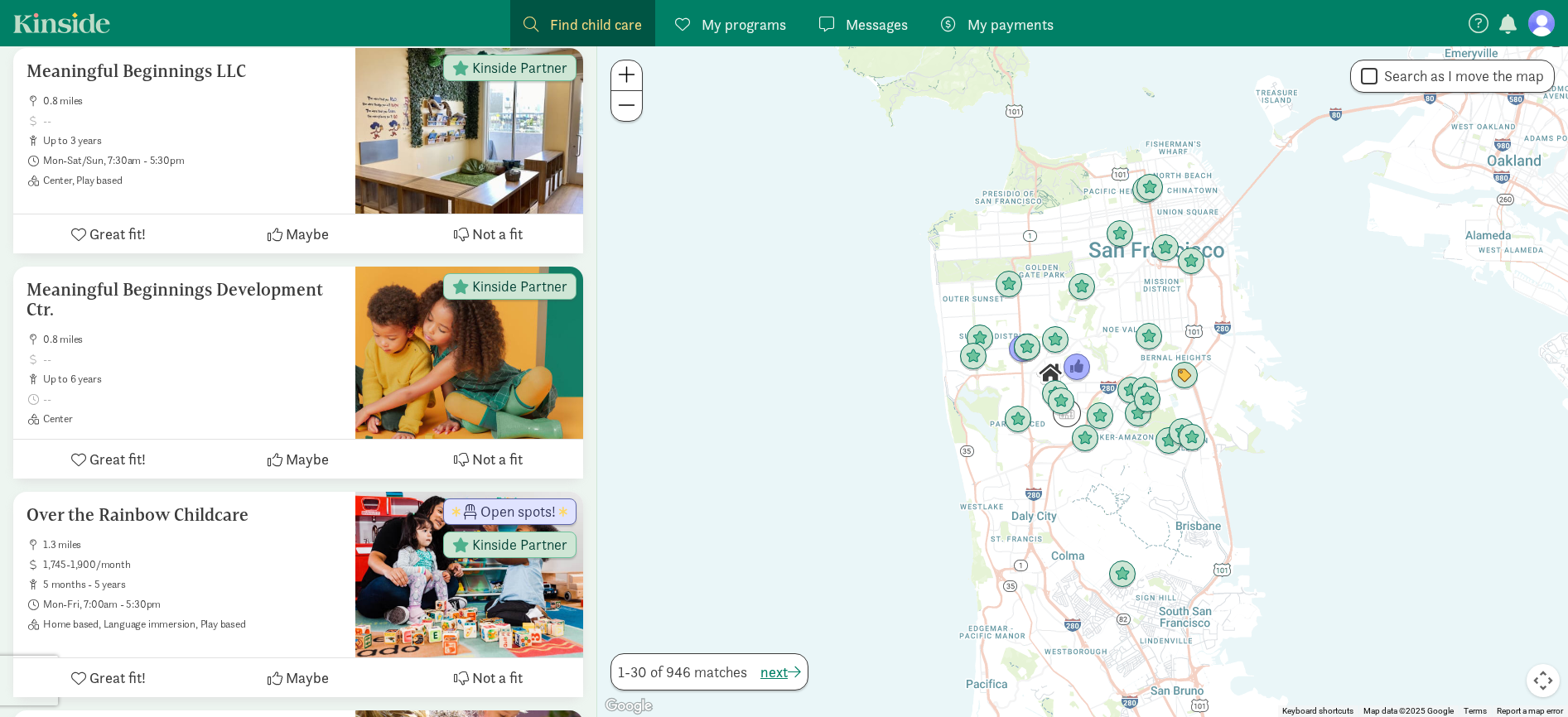
click at [1373, 80] on input "Search as I move the map" at bounding box center [1368, 77] width 17 height 23
checkbox input "true"
click at [621, 76] on span at bounding box center [627, 75] width 18 height 20
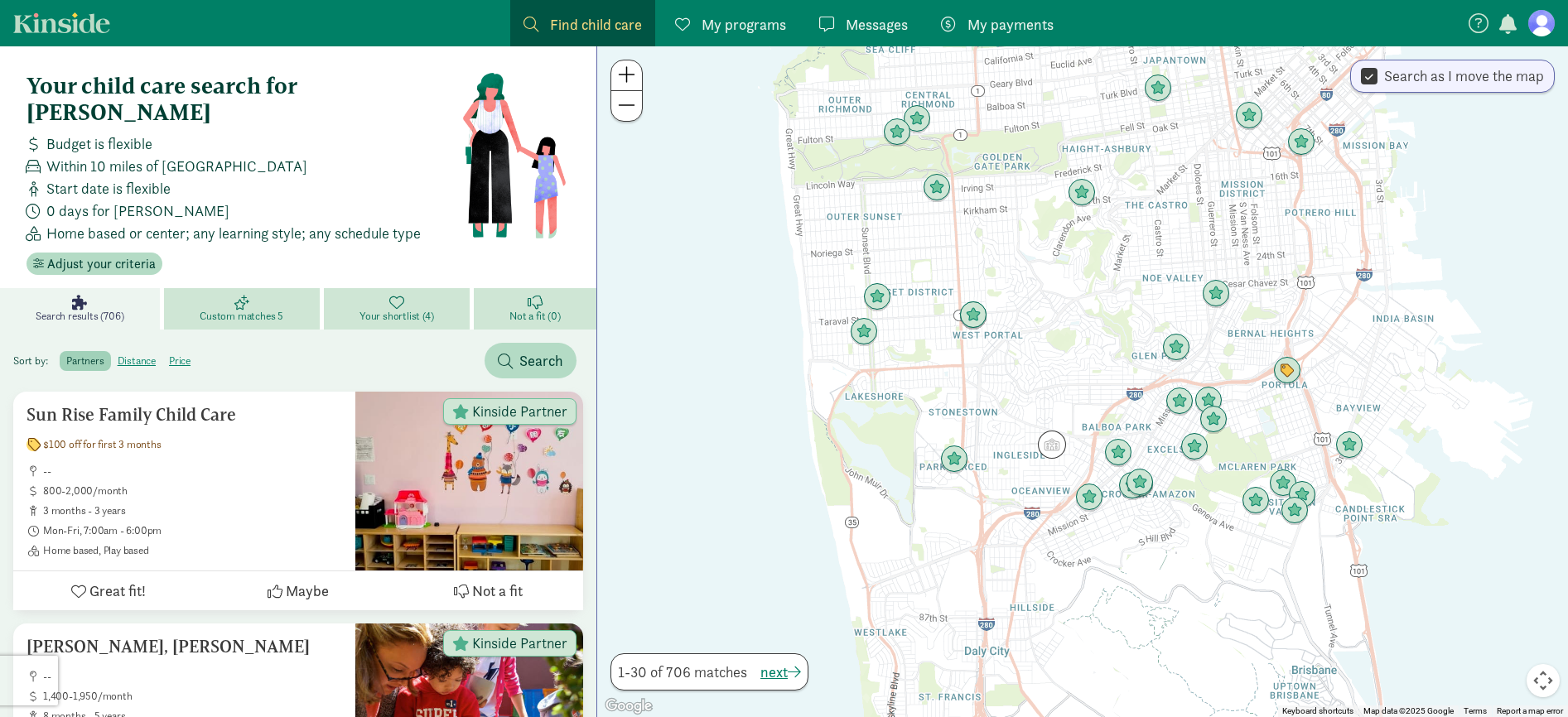
click at [632, 77] on span at bounding box center [627, 75] width 18 height 20
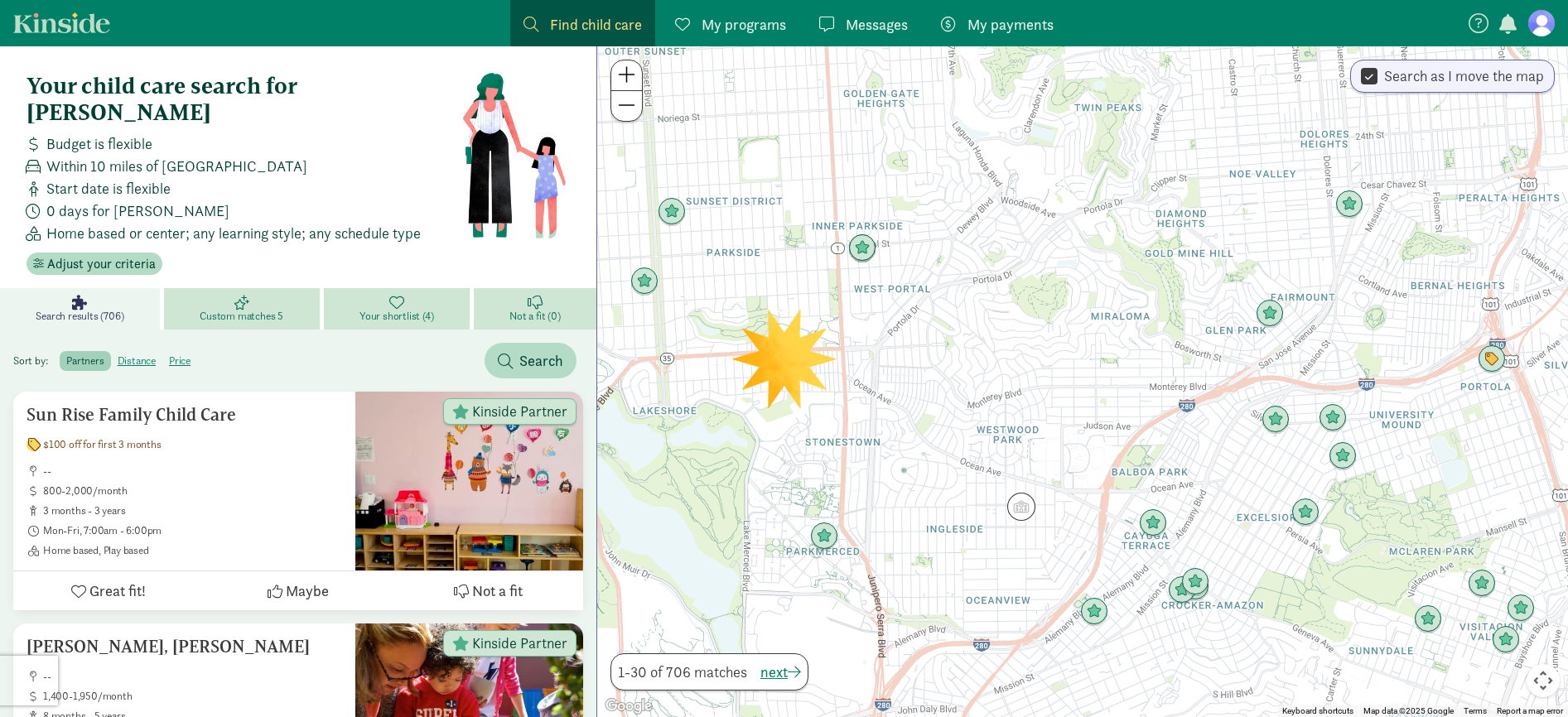
click at [794, 361] on div at bounding box center [1082, 382] width 971 height 671
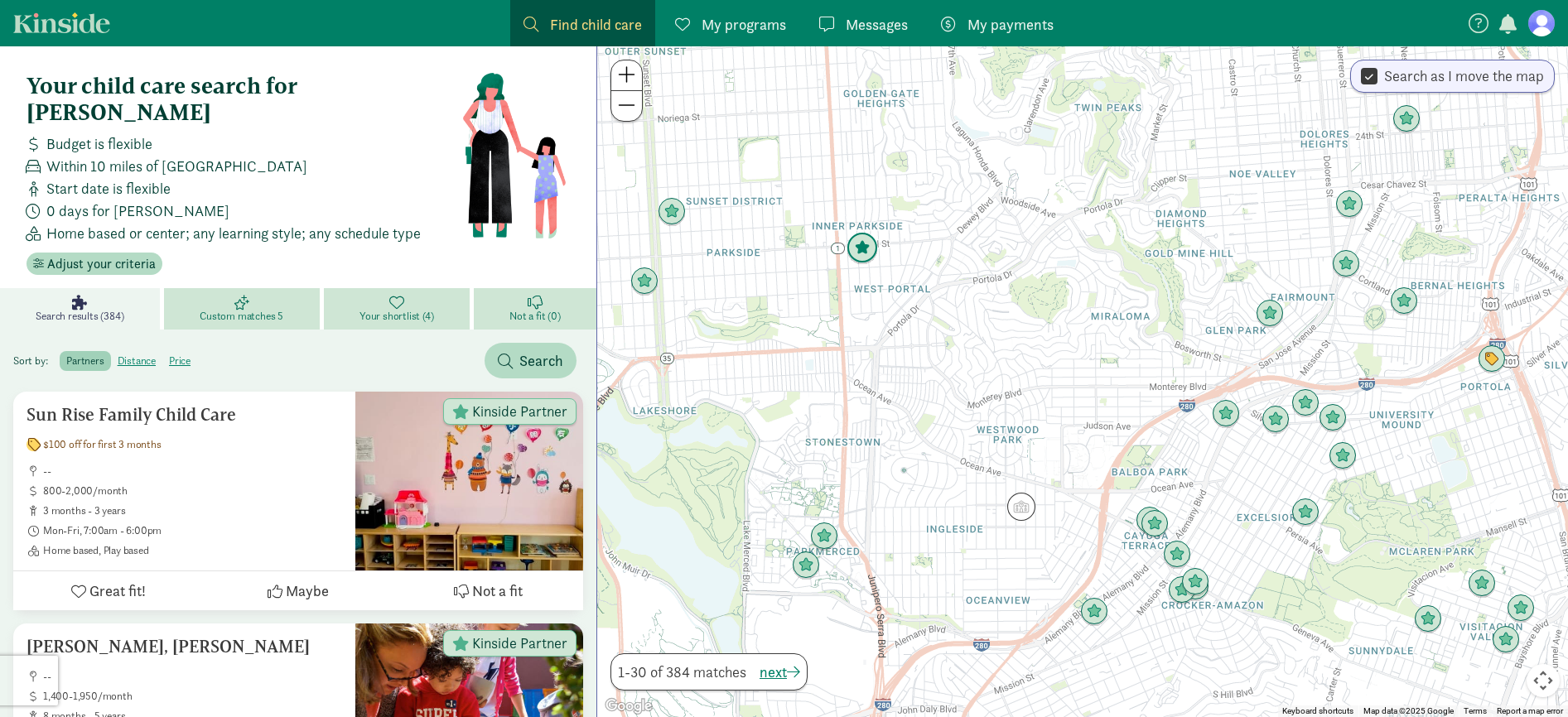
click at [866, 249] on img "Click to see details" at bounding box center [862, 249] width 31 height 31
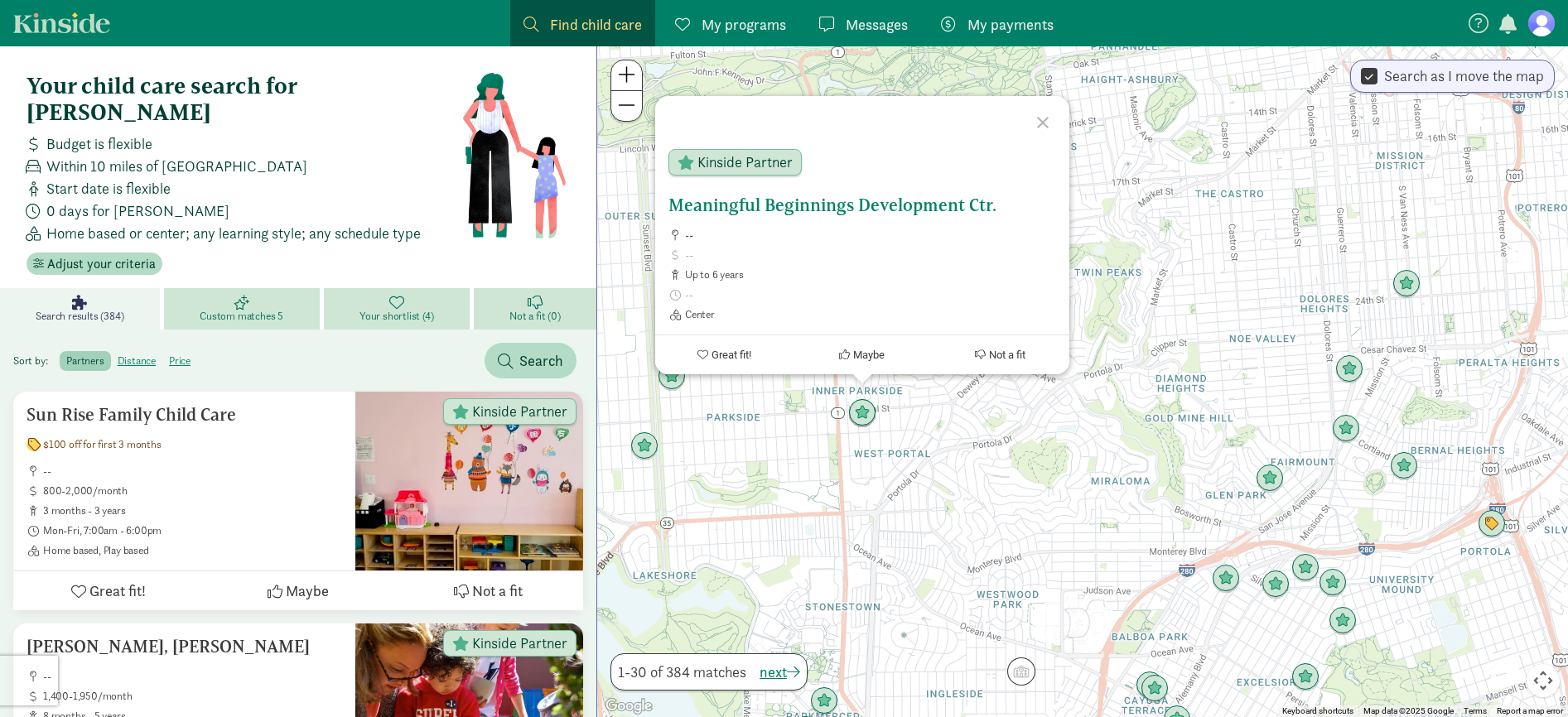
click at [943, 199] on h5 "Meaningful Beginnings Development Ctr." at bounding box center [862, 206] width 388 height 20
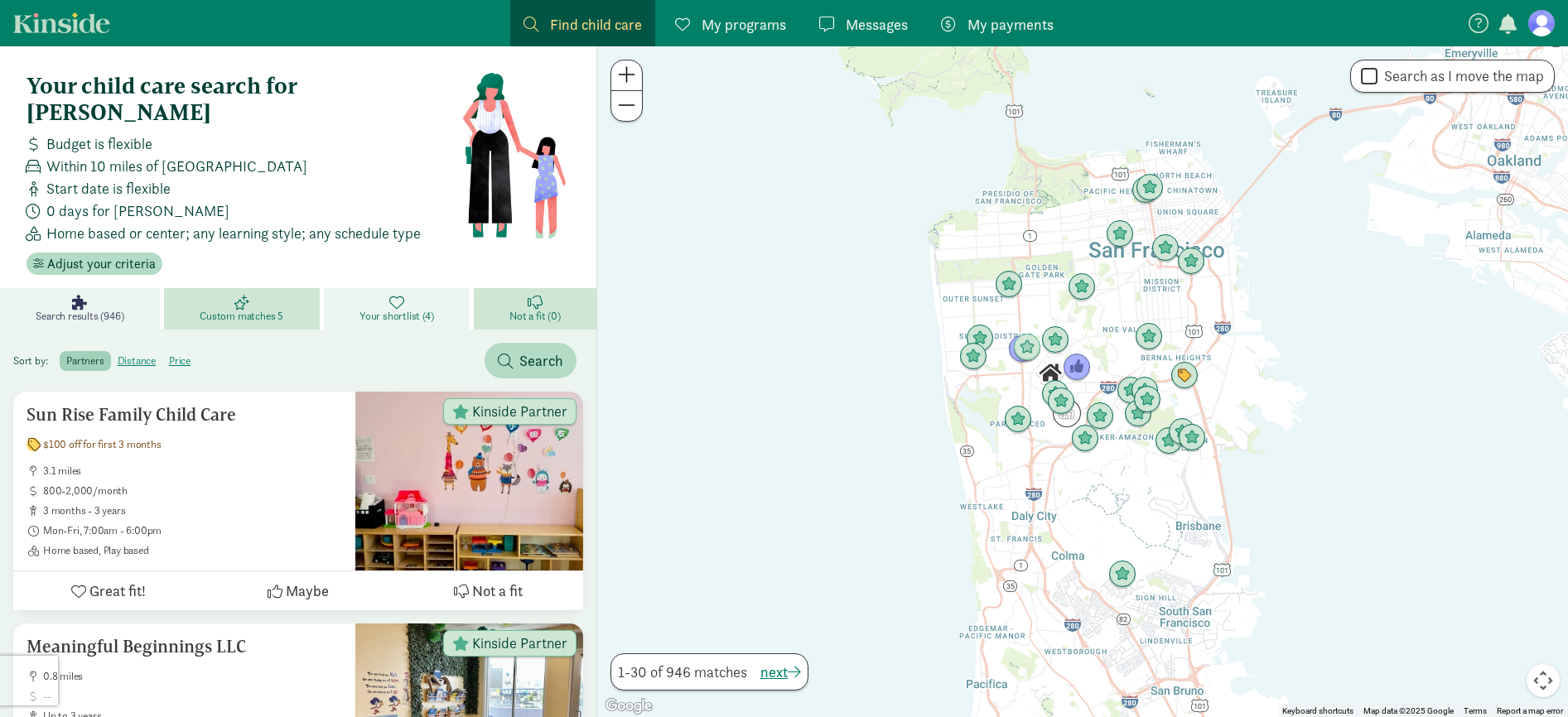
click at [419, 288] on link "Your shortlist (4)" at bounding box center [398, 309] width 150 height 41
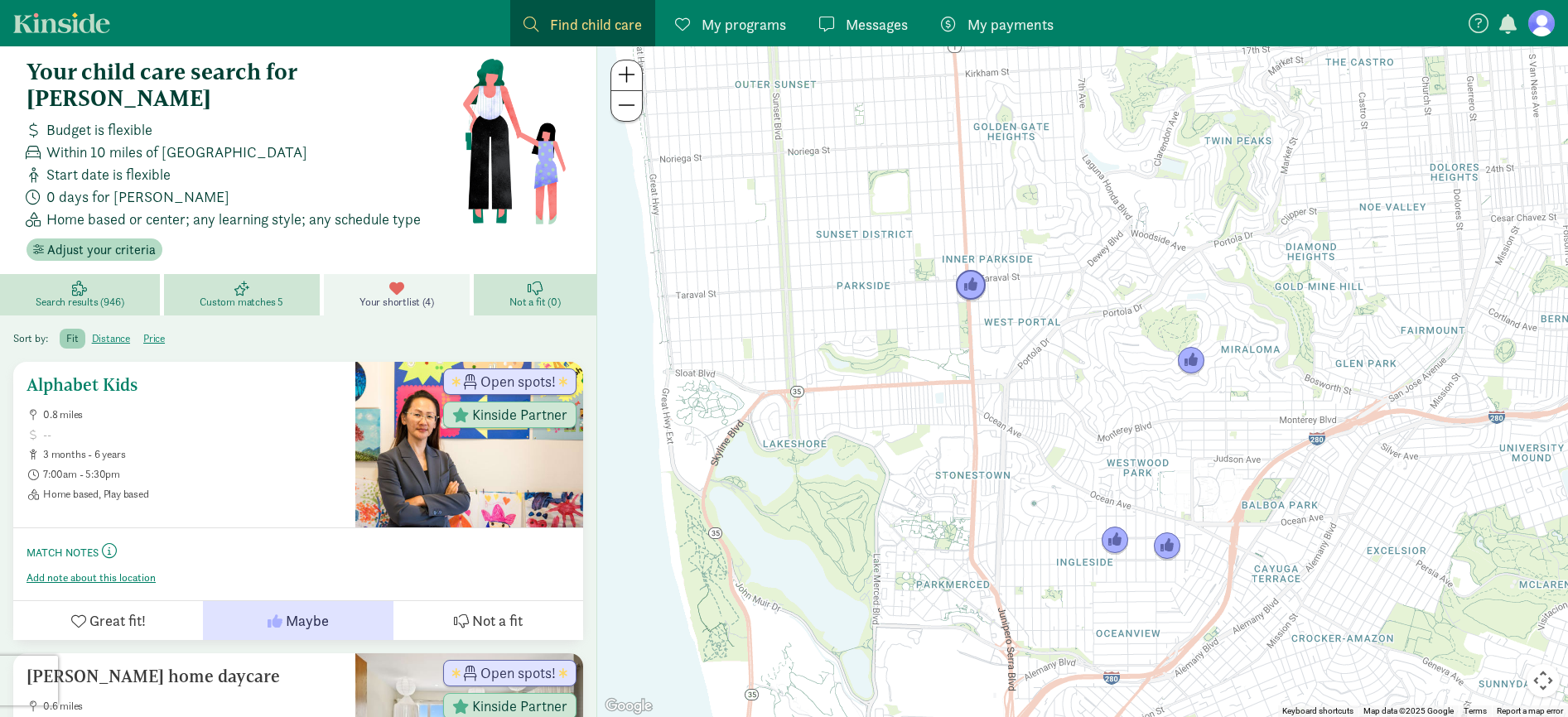
scroll to position [20, 0]
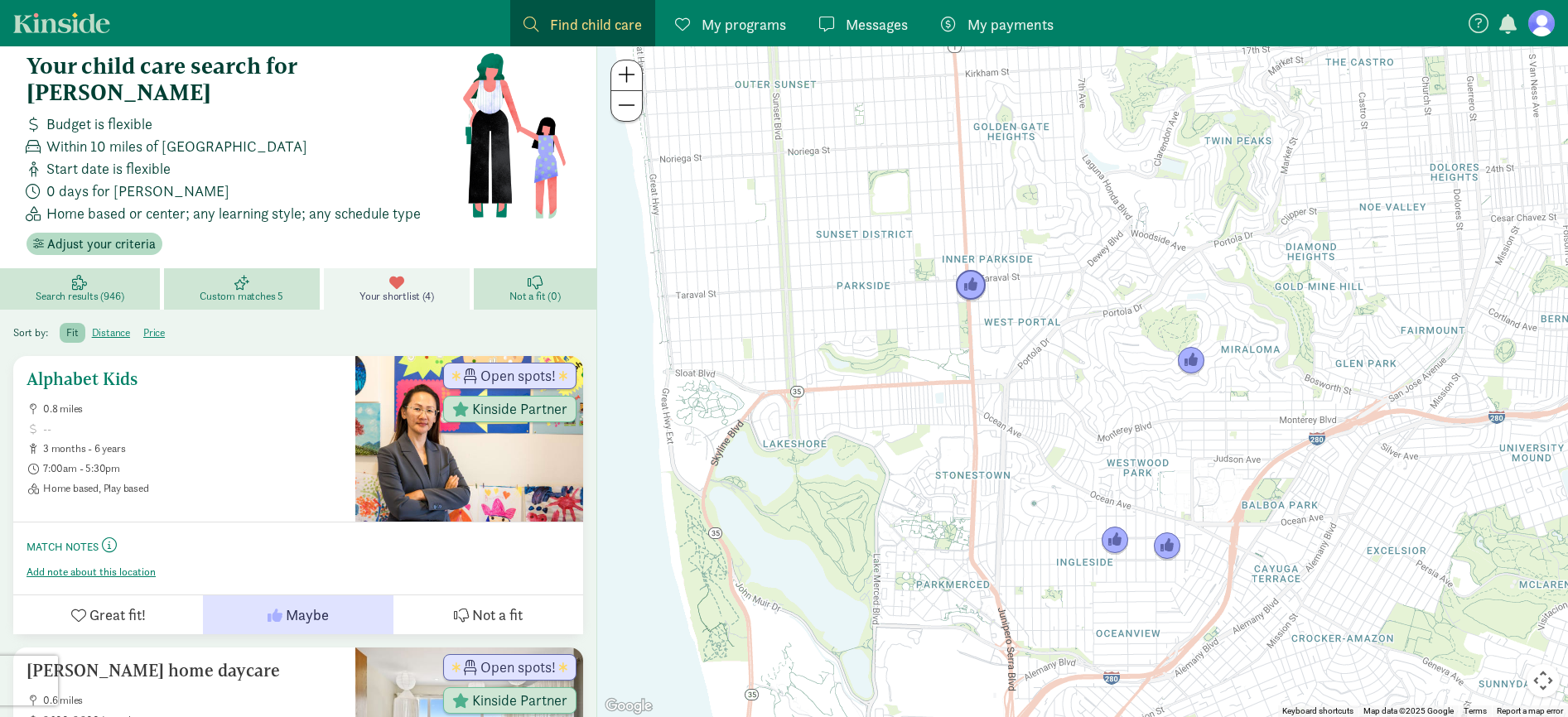
click at [502, 401] on span "Kinside Partner" at bounding box center [519, 408] width 95 height 15
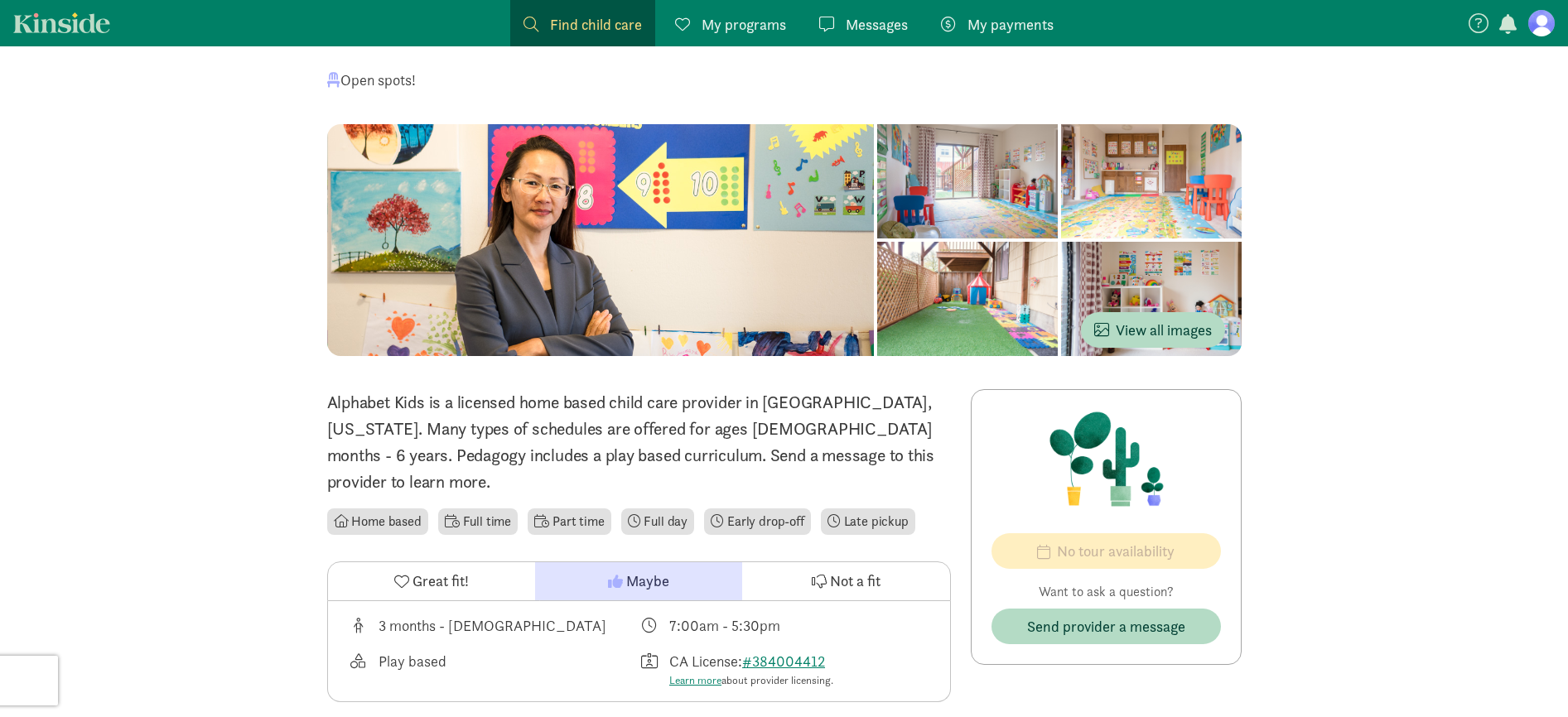
scroll to position [111, 0]
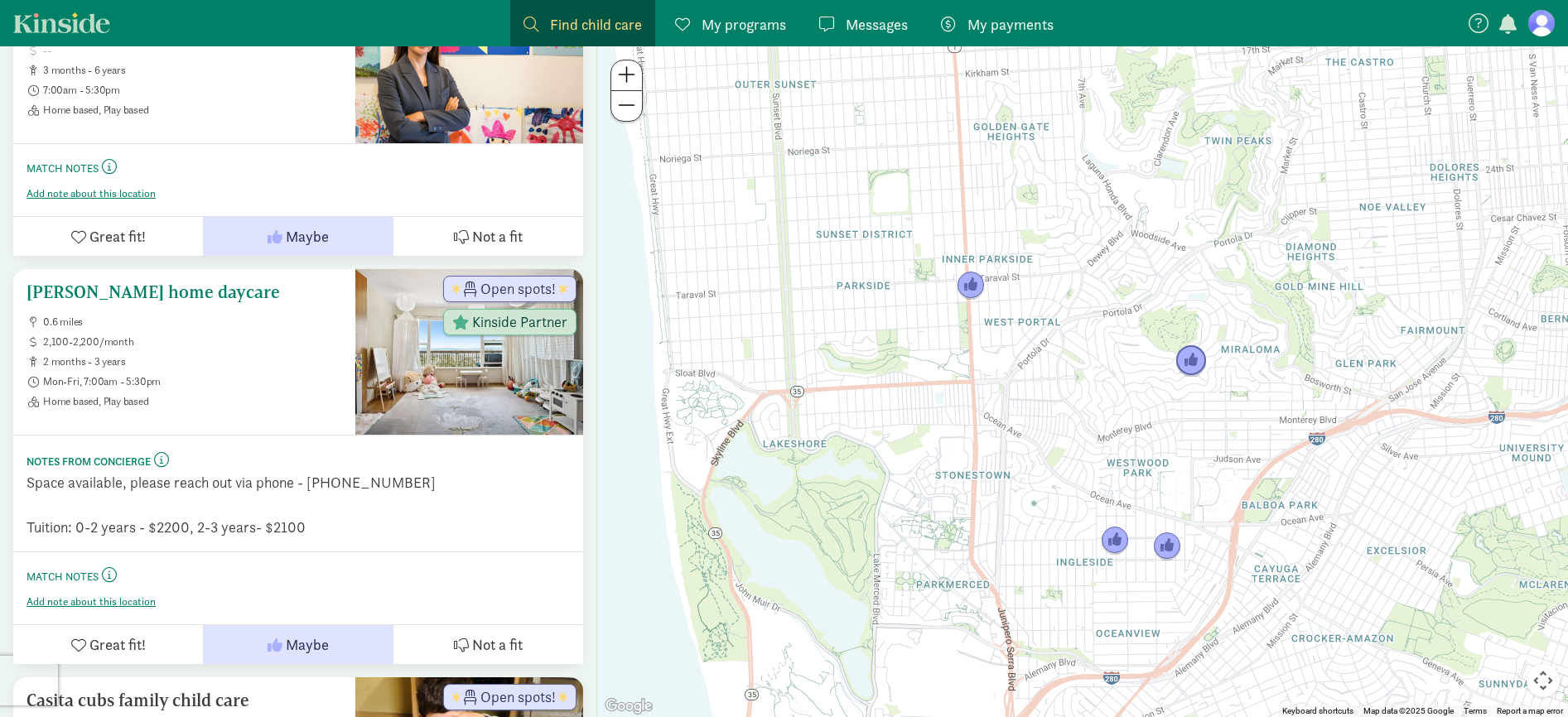
scroll to position [401, 0]
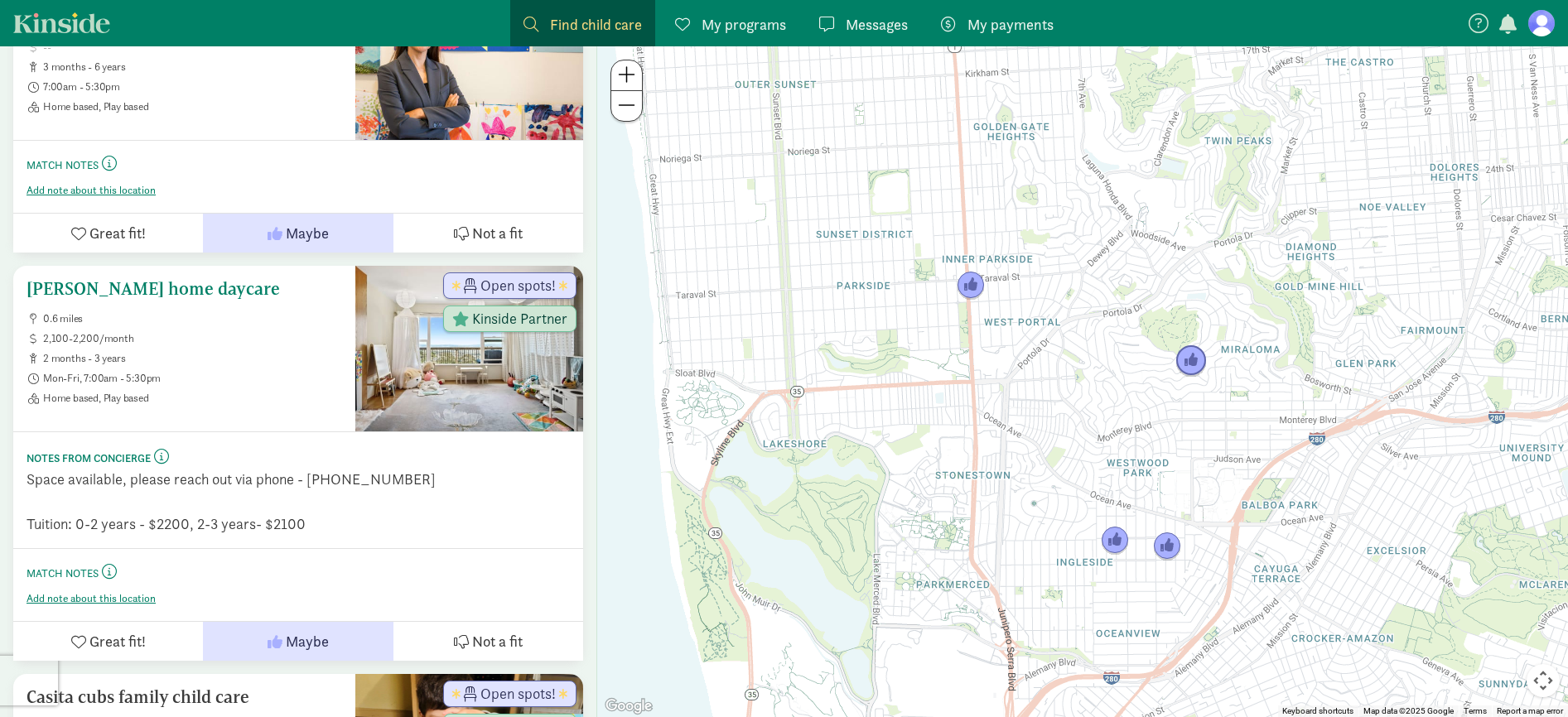
click at [212, 344] on ul "0.6 miles 2,100-2,200/month 2 months - 3 years Mon-Fri, 7:00am - 5:30pm Home ba…" at bounding box center [184, 358] width 316 height 92
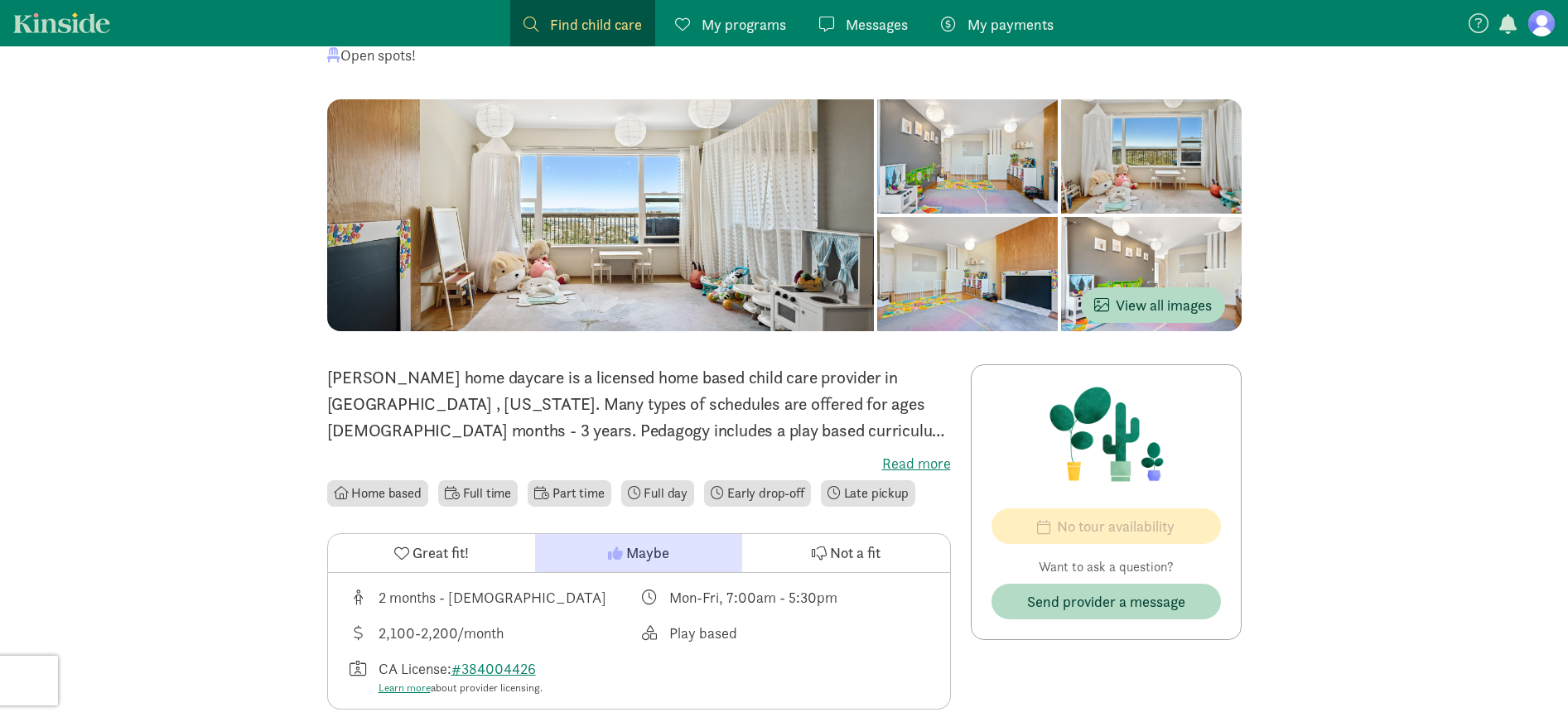
scroll to position [412, 0]
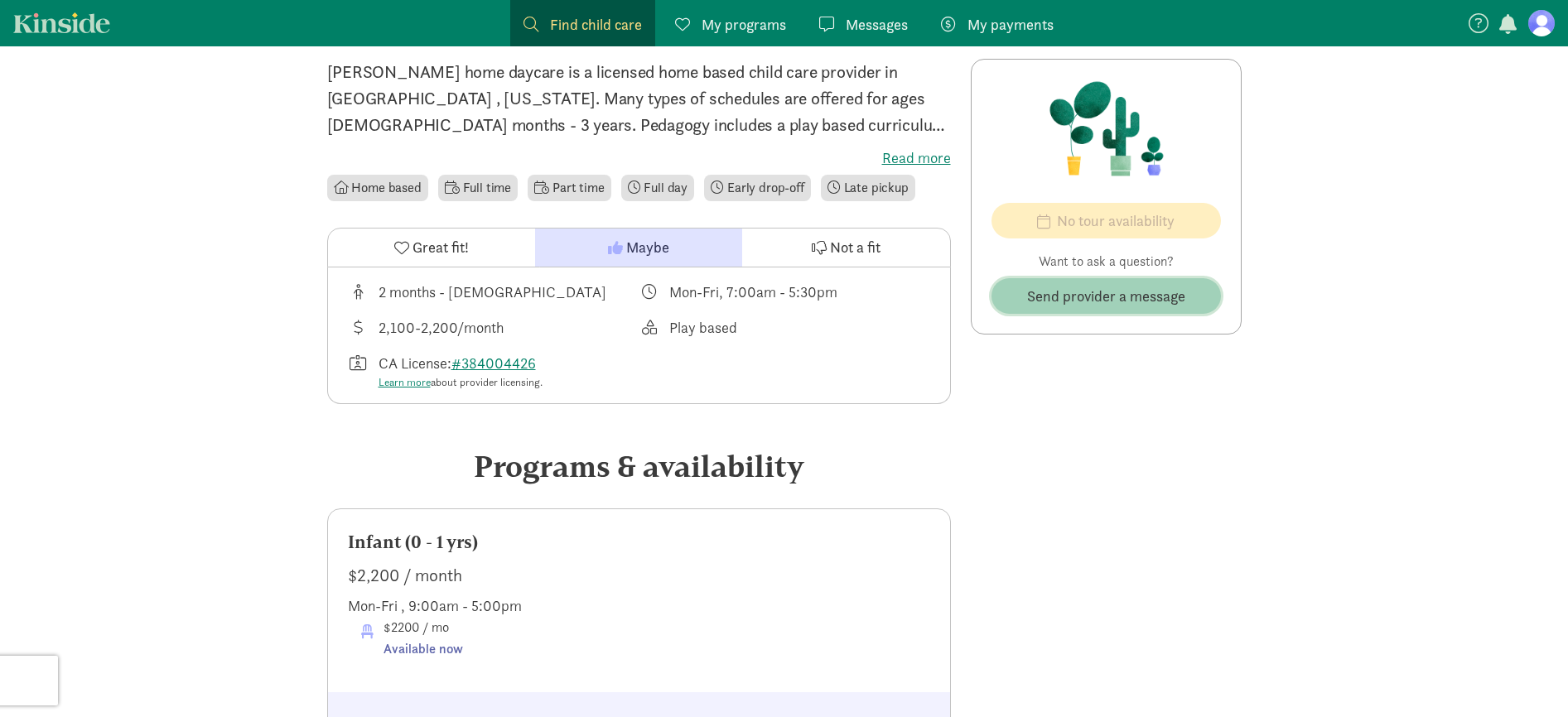
click at [1071, 301] on span "Send provider a message" at bounding box center [1106, 296] width 158 height 23
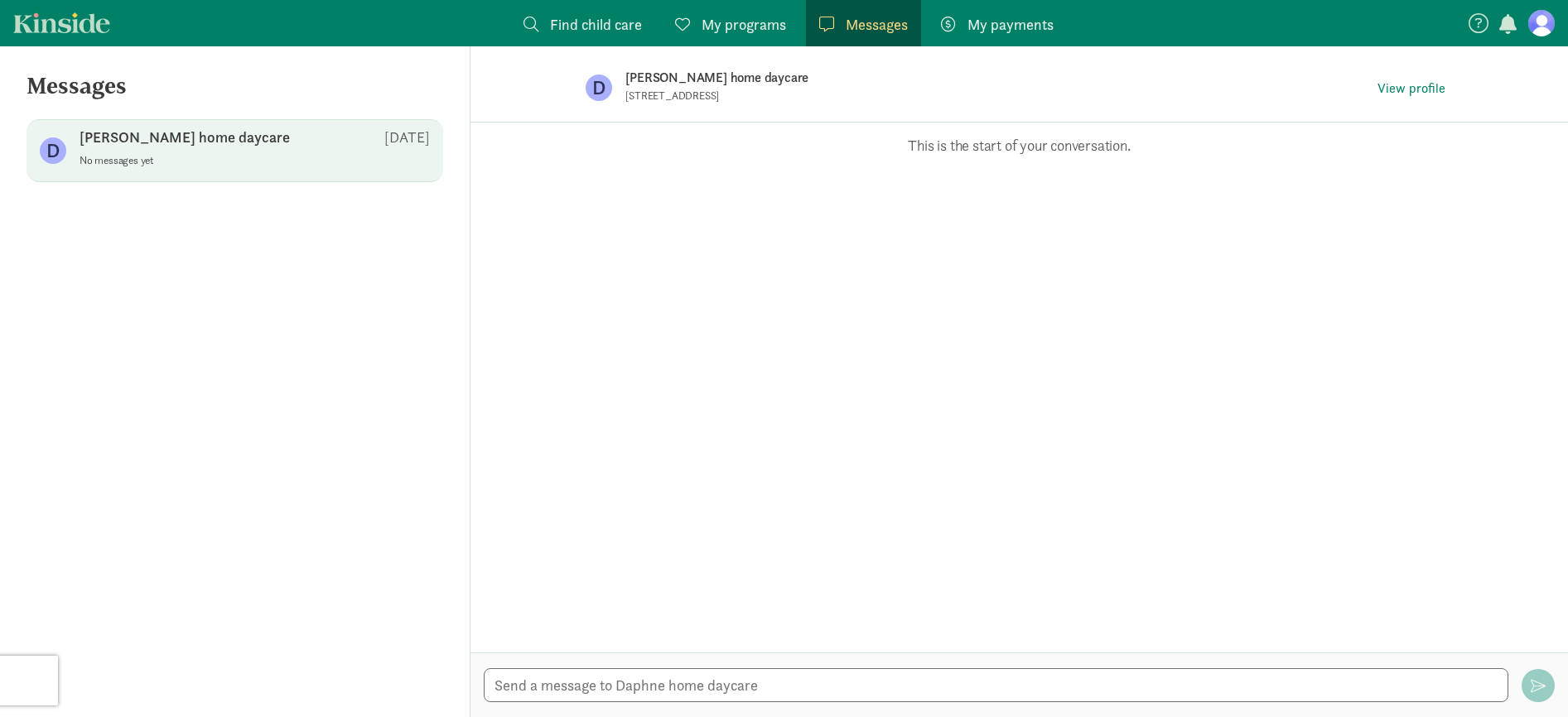
drag, startPoint x: 626, startPoint y: 95, endPoint x: 811, endPoint y: 92, distance: 185.0
click at [811, 92] on p "[STREET_ADDRESS]" at bounding box center [828, 95] width 406 height 13
copy p "[STREET_ADDRESS]"
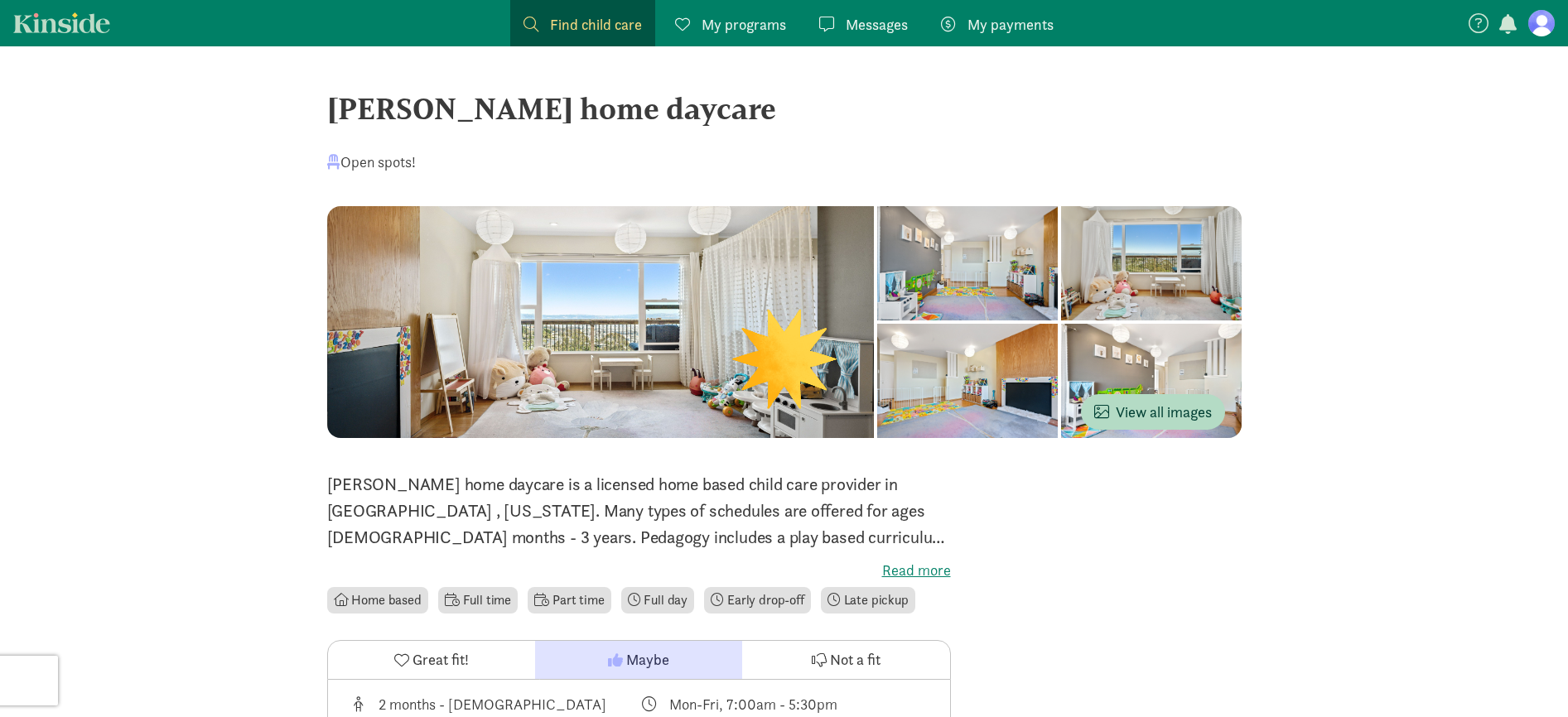
scroll to position [412, 0]
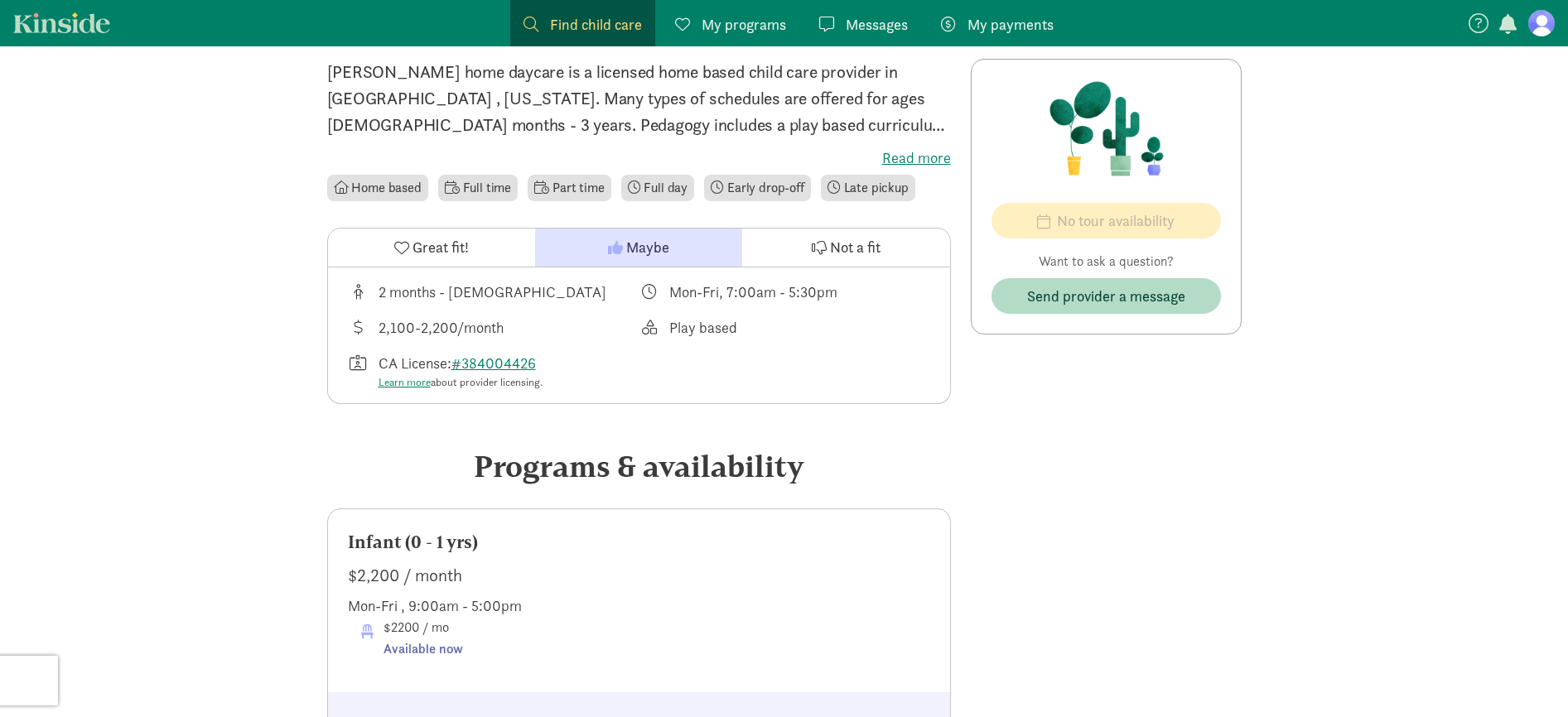
click at [830, 242] on span "Not a fit" at bounding box center [855, 247] width 50 height 23
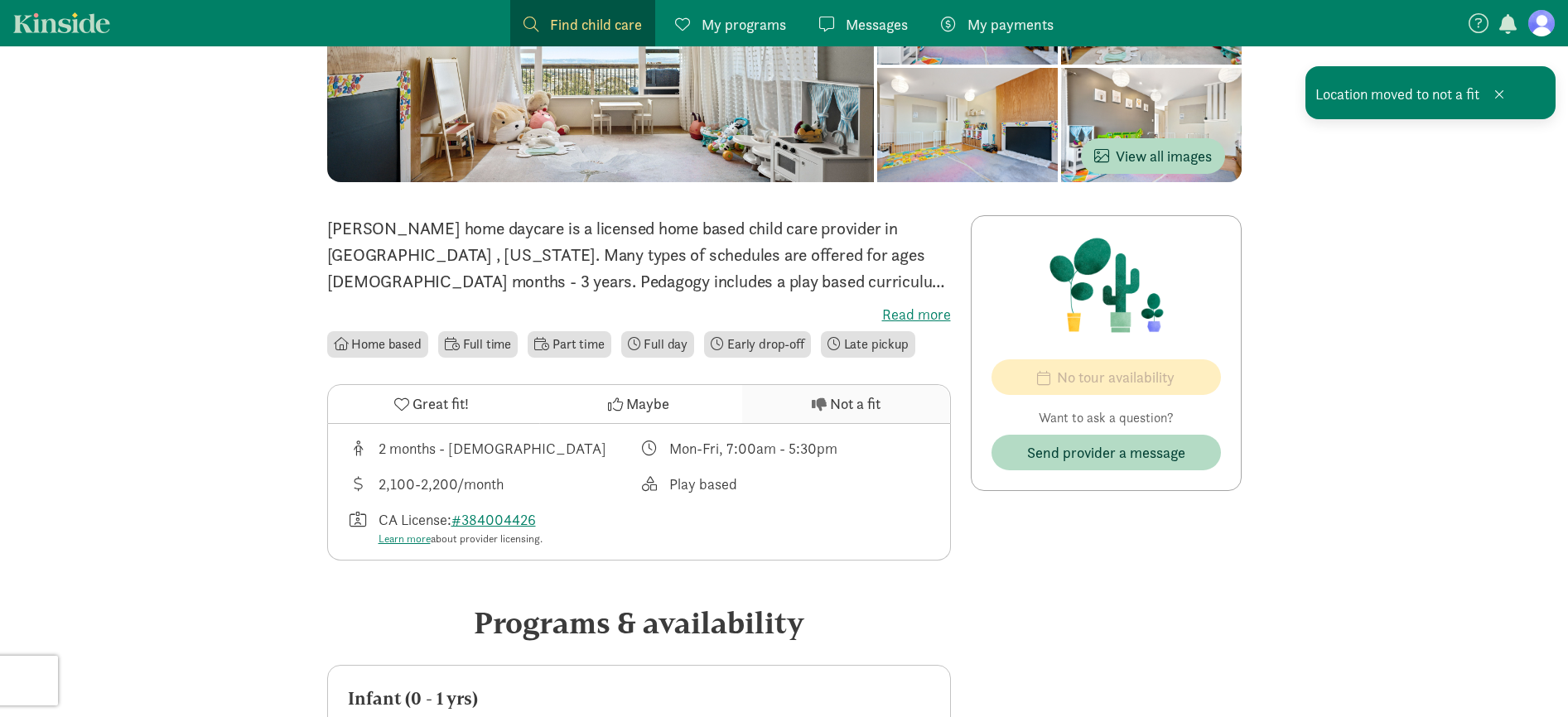
scroll to position [0, 0]
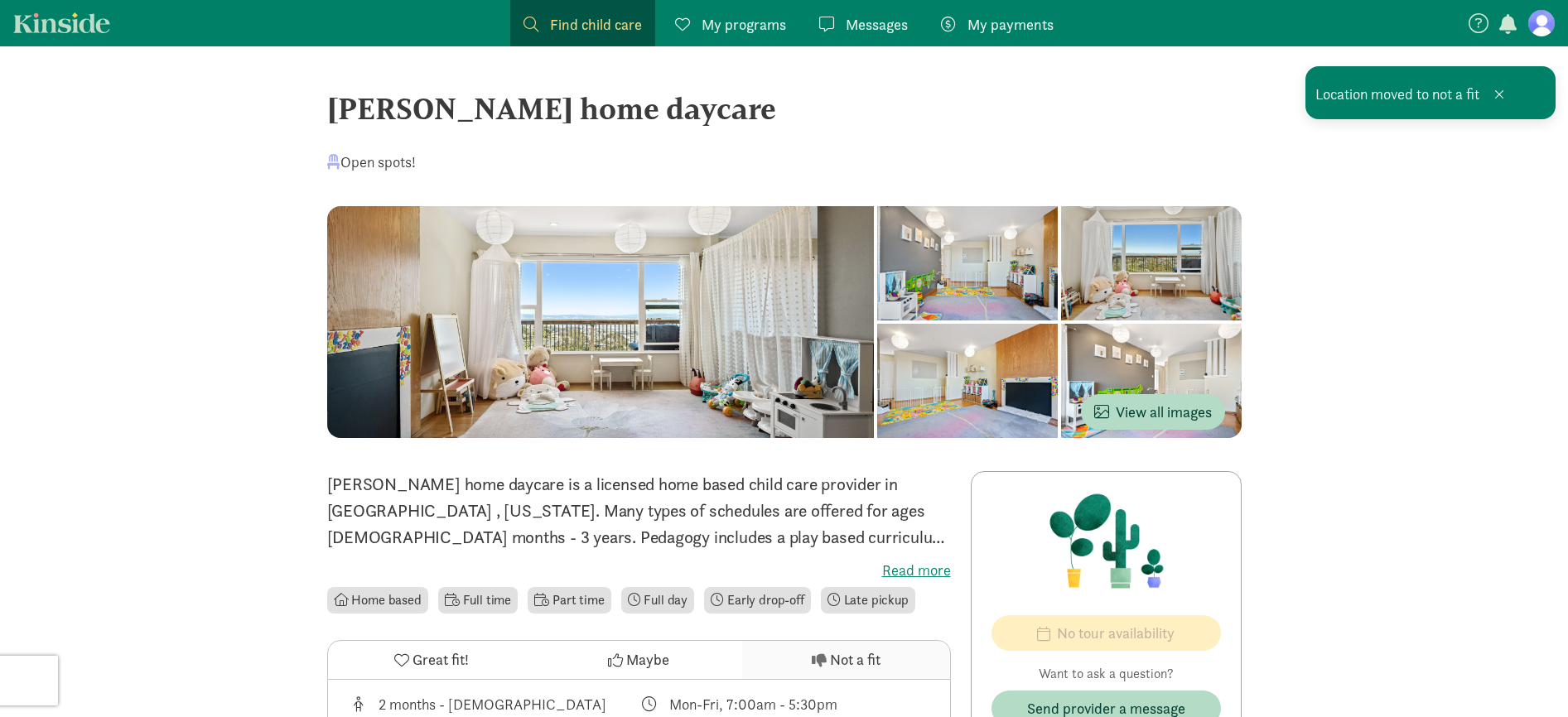
scroll to position [41, 0]
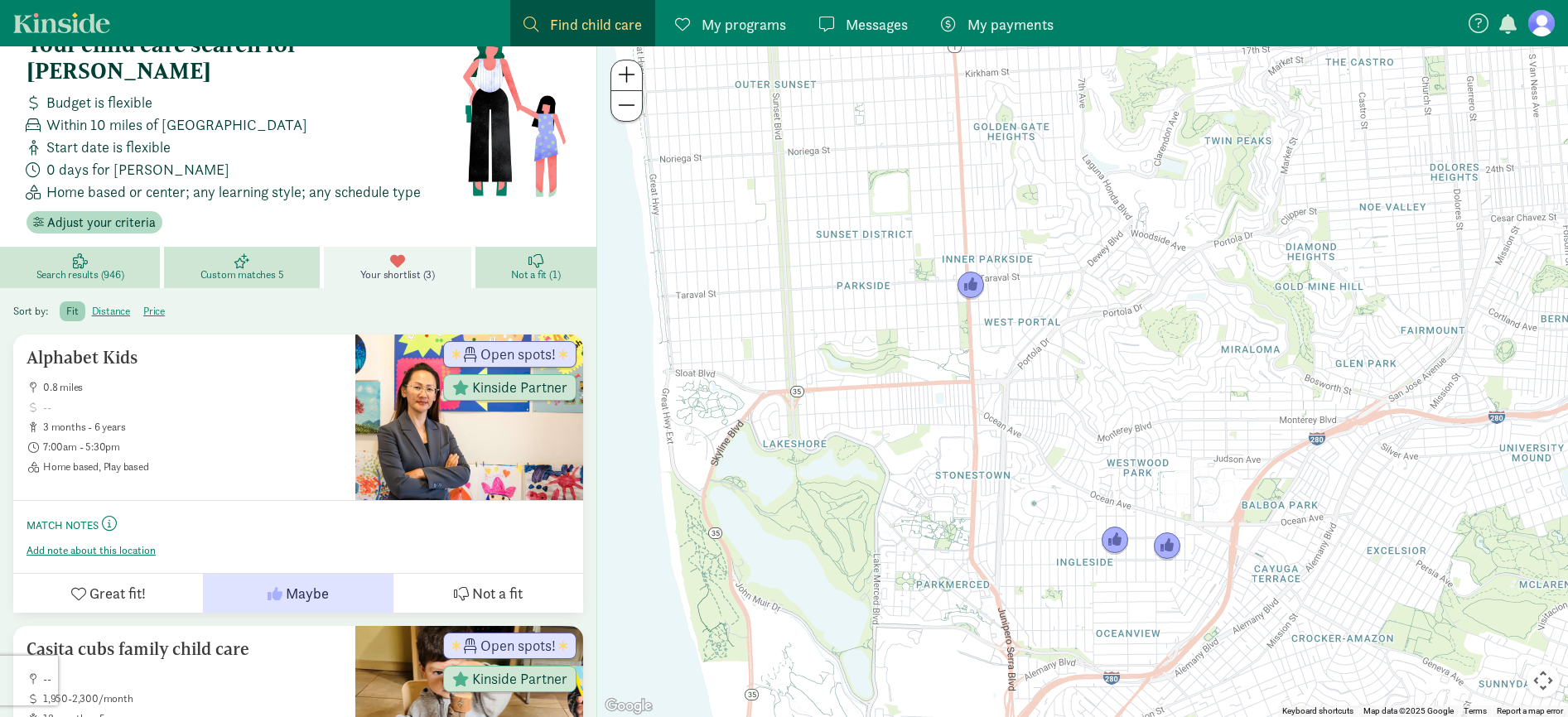
click at [400, 254] on icon at bounding box center [397, 261] width 15 height 15
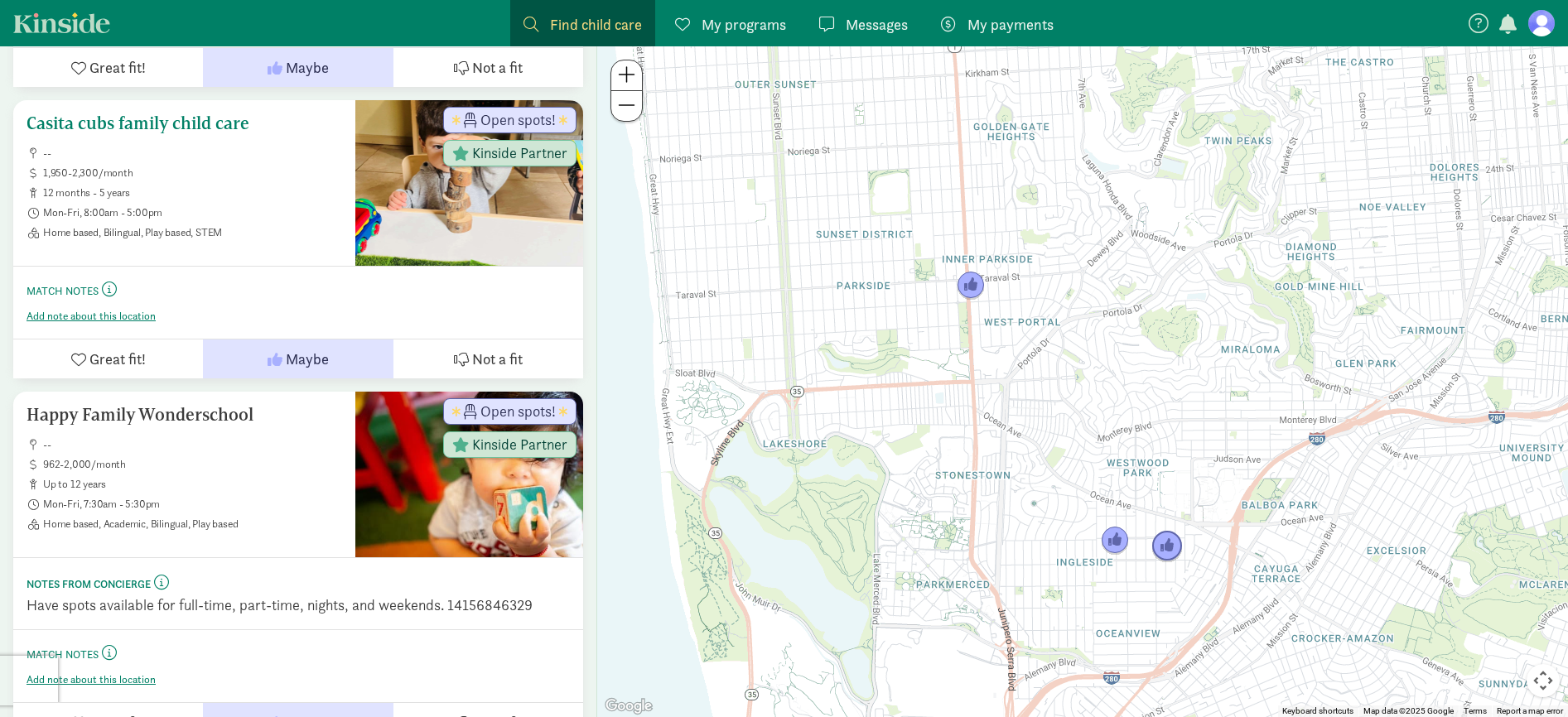
scroll to position [578, 0]
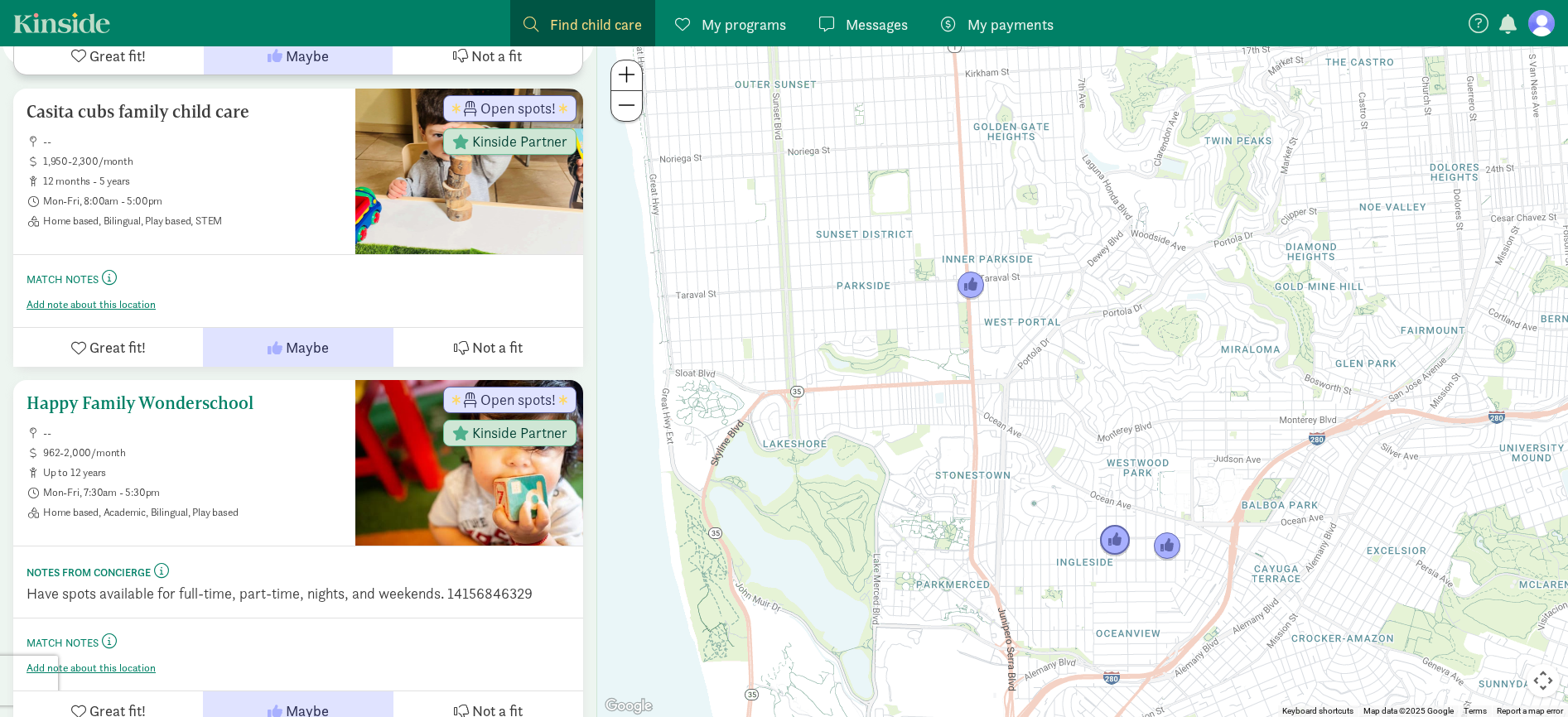
click at [253, 447] on span "962-2,000/month" at bounding box center [193, 452] width 299 height 13
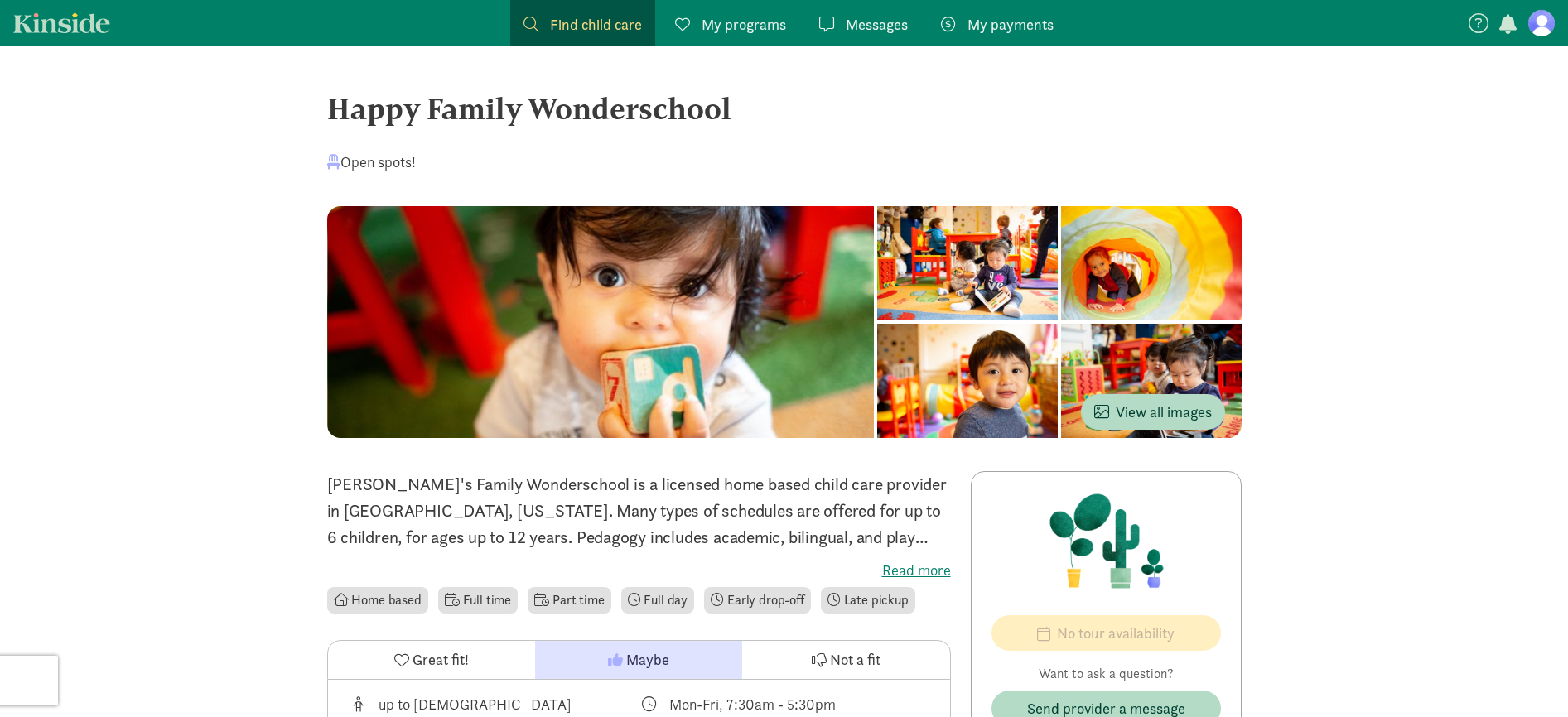
click at [935, 576] on label "Read more" at bounding box center [639, 570] width 624 height 20
click at [0, 0] on input "Read more" at bounding box center [0, 0] width 0 height 0
